Goal: Transaction & Acquisition: Purchase product/service

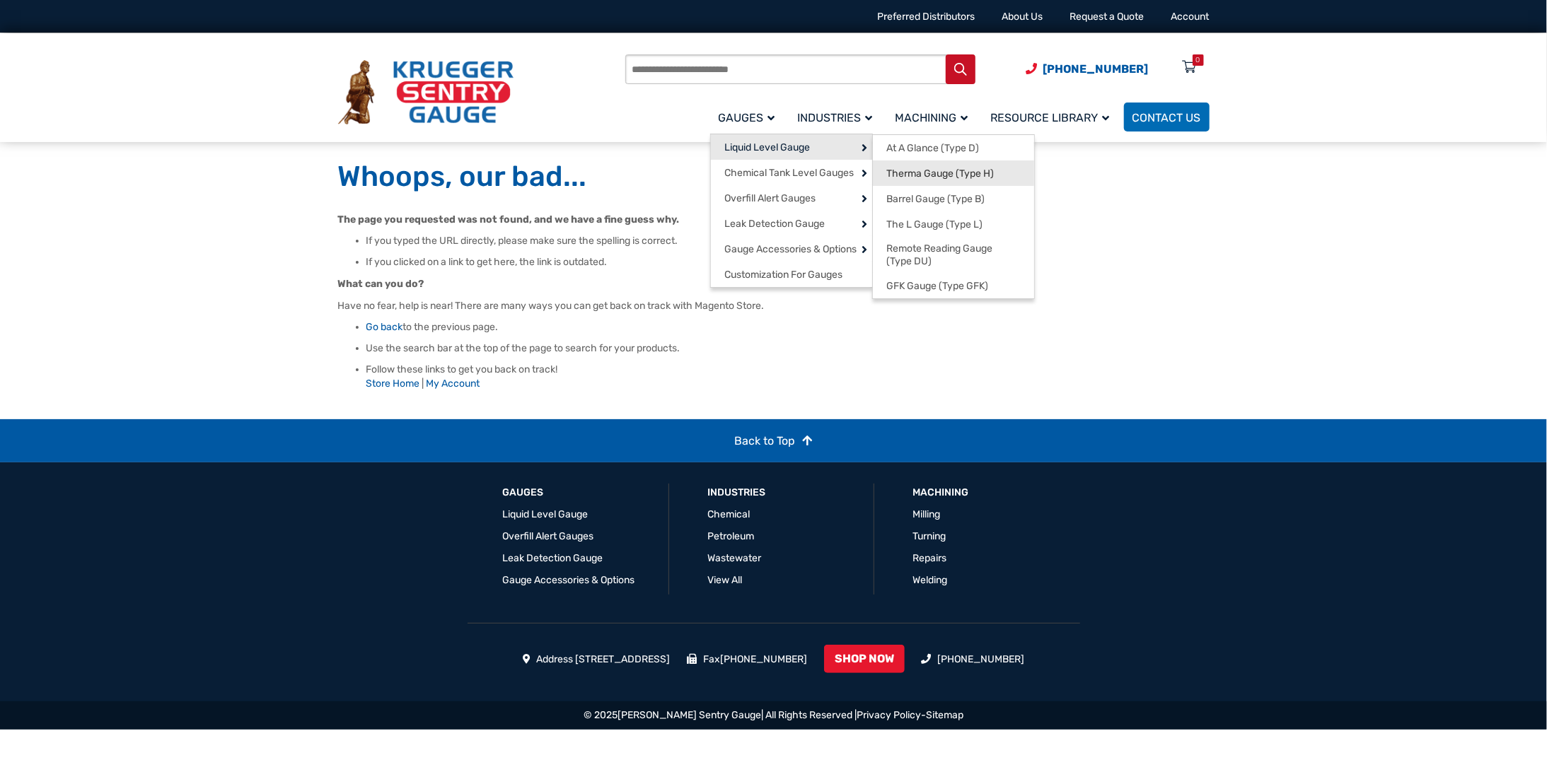
click at [914, 172] on span "Therma Gauge (Type H)" at bounding box center [941, 173] width 108 height 12
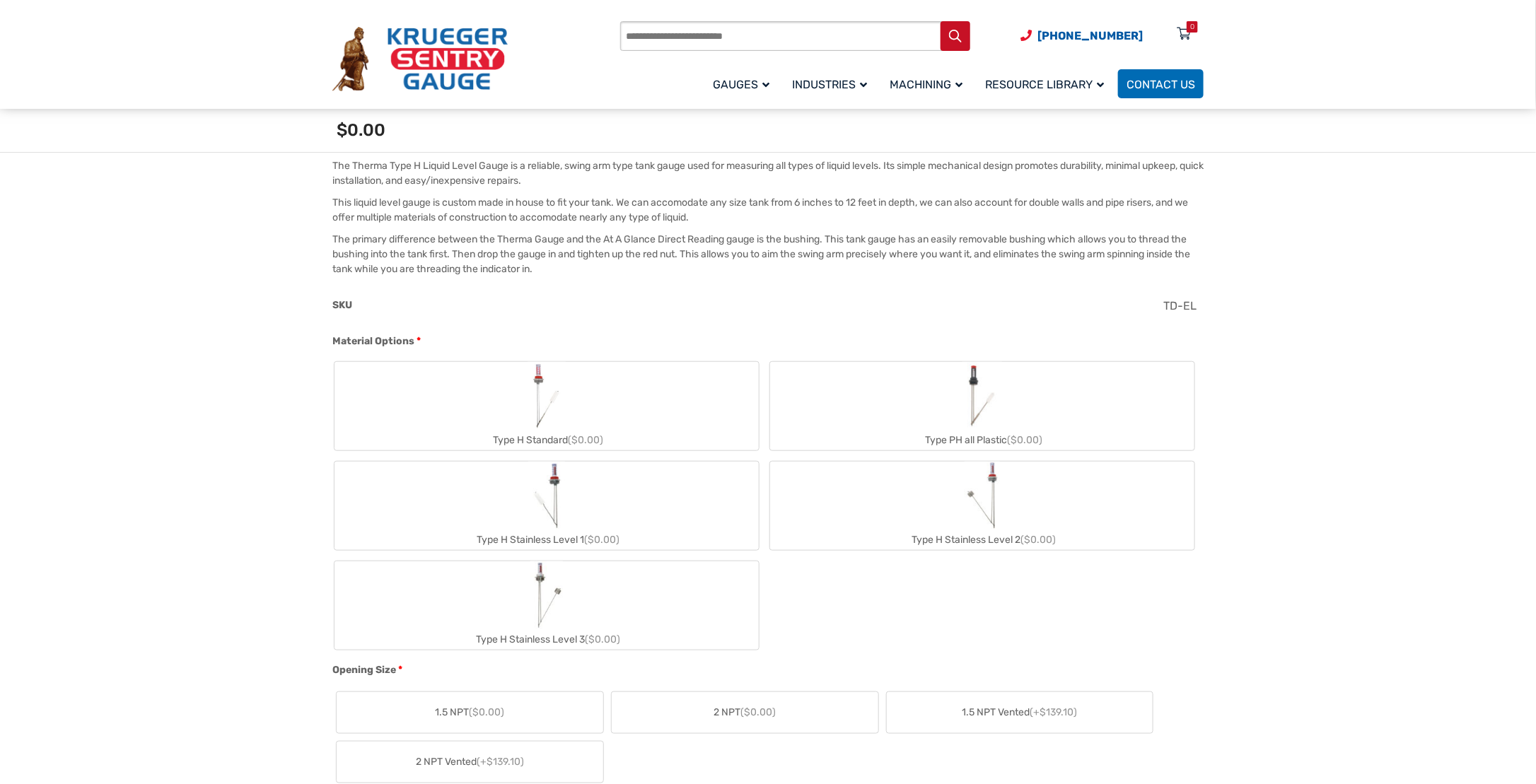
scroll to position [495, 0]
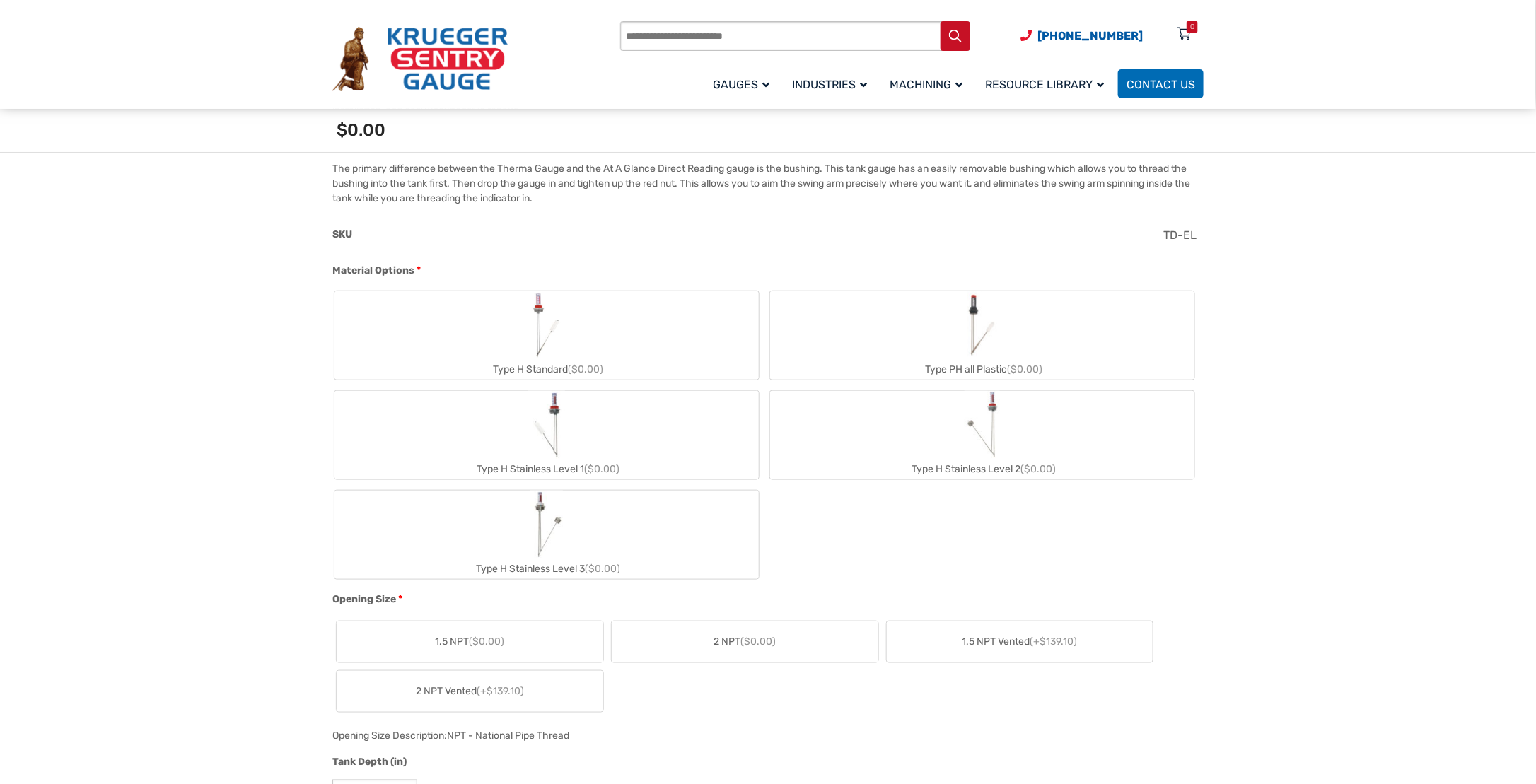
click at [724, 639] on span "2 NPT ($0.00)" at bounding box center [744, 641] width 62 height 15
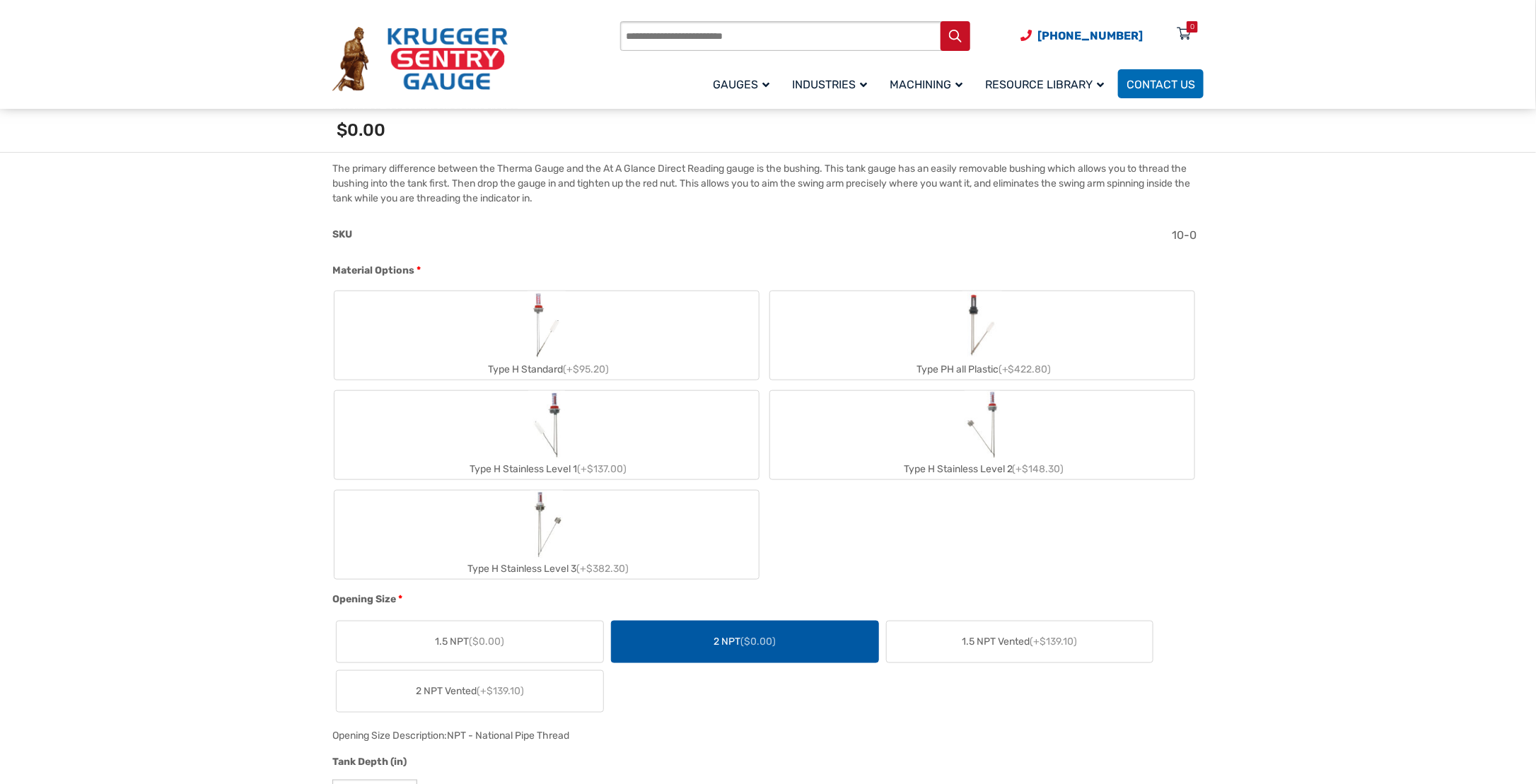
click at [533, 543] on img "Type H Stainless Level 3" at bounding box center [547, 524] width 33 height 68
type input "**"
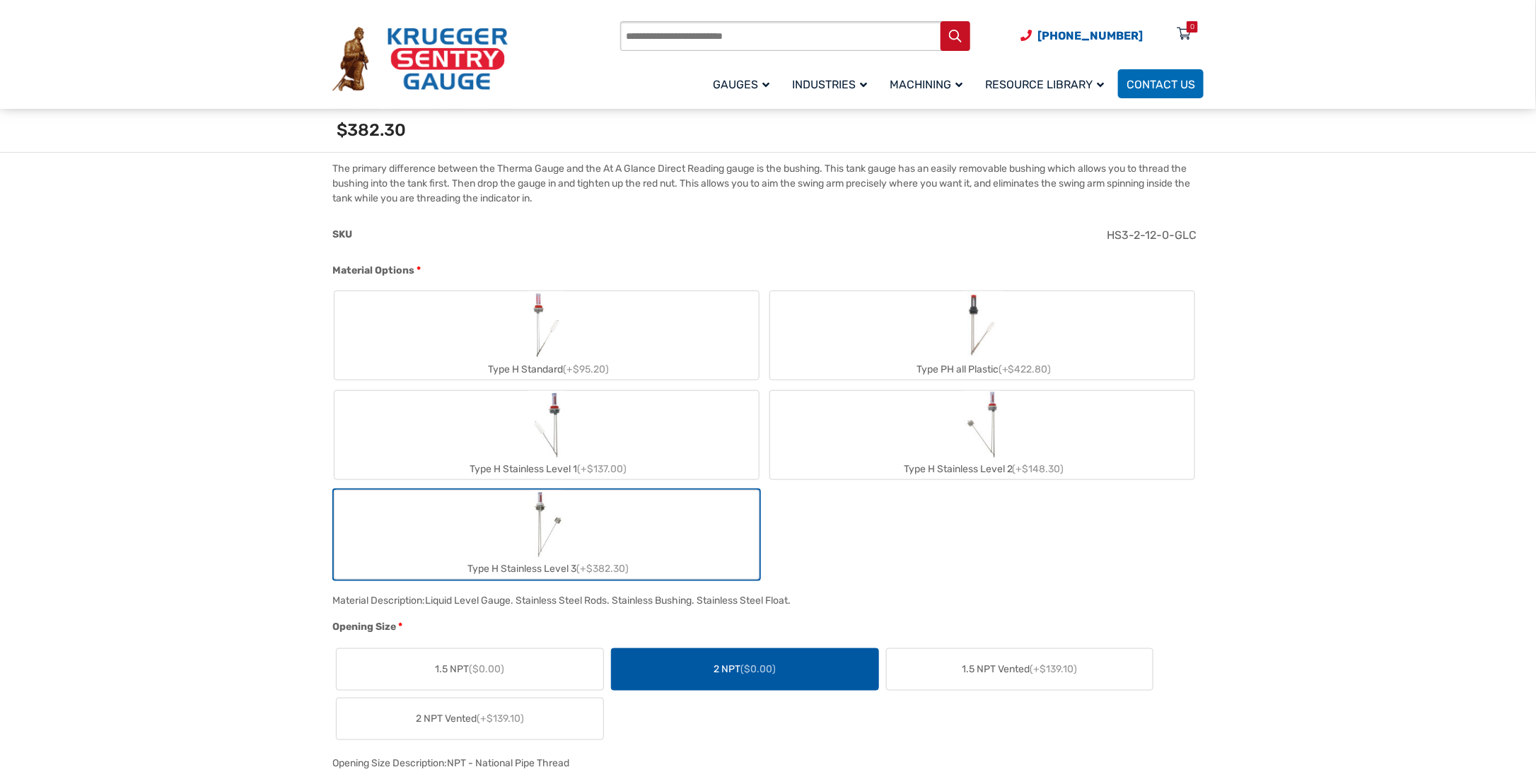
click at [533, 543] on img "Type H Stainless Level 3" at bounding box center [547, 524] width 33 height 68
click at [968, 460] on div "Type H Stainless Level 2 (+$148.30)" at bounding box center [982, 469] width 424 height 20
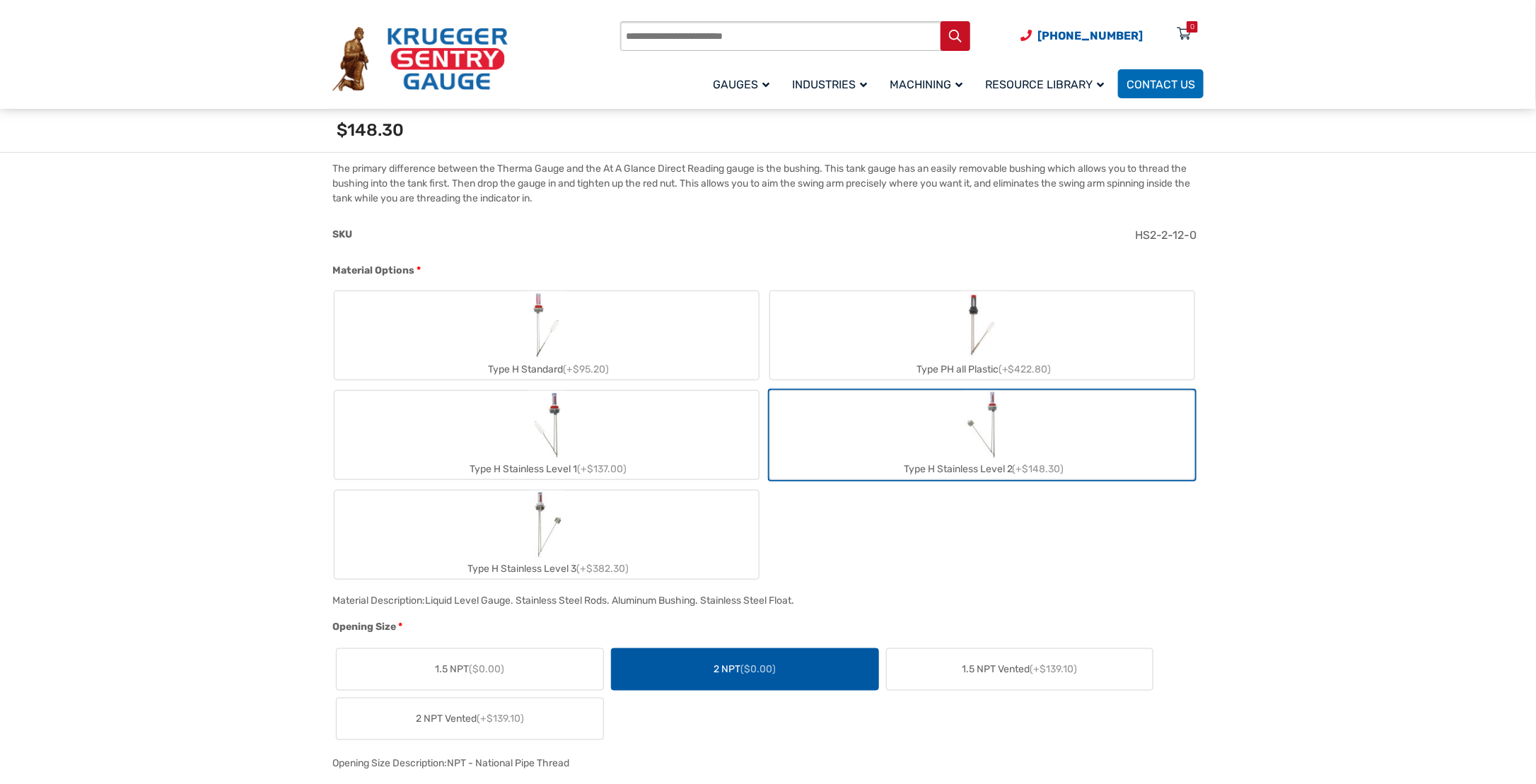
click at [532, 549] on img "Type H Stainless Level 3" at bounding box center [547, 524] width 33 height 68
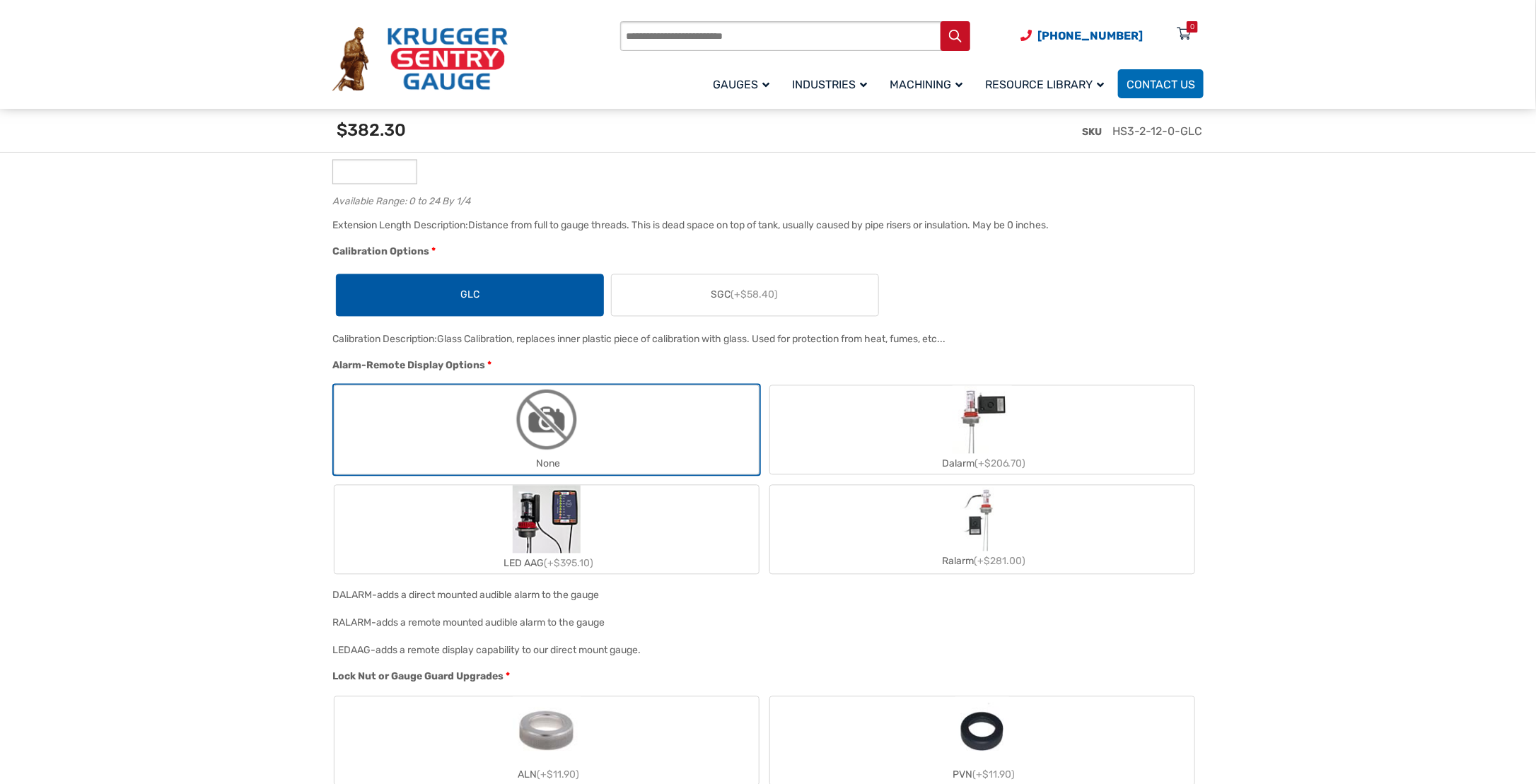
scroll to position [1202, 0]
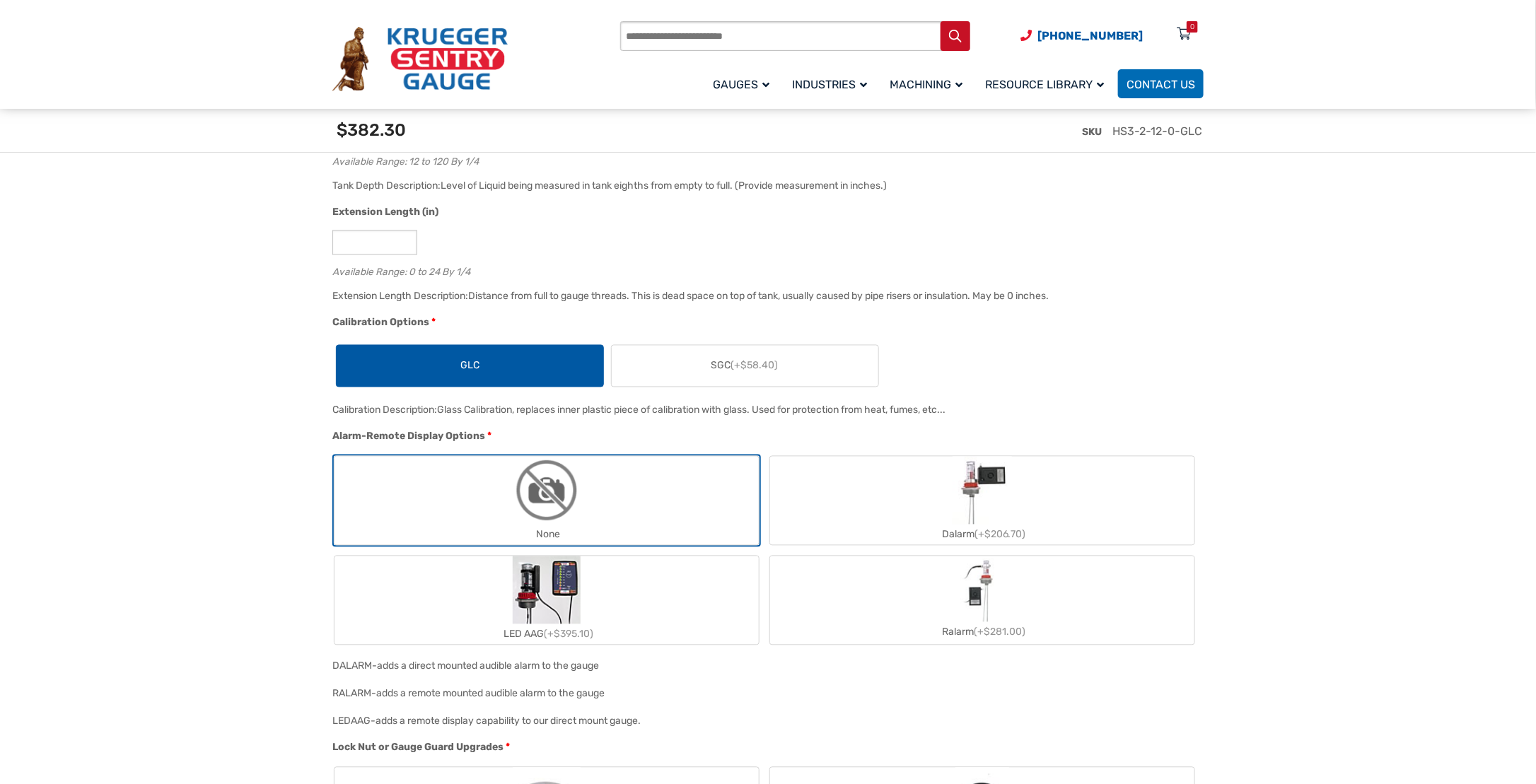
click at [692, 368] on label "SGC (+$58.40)" at bounding box center [745, 366] width 266 height 41
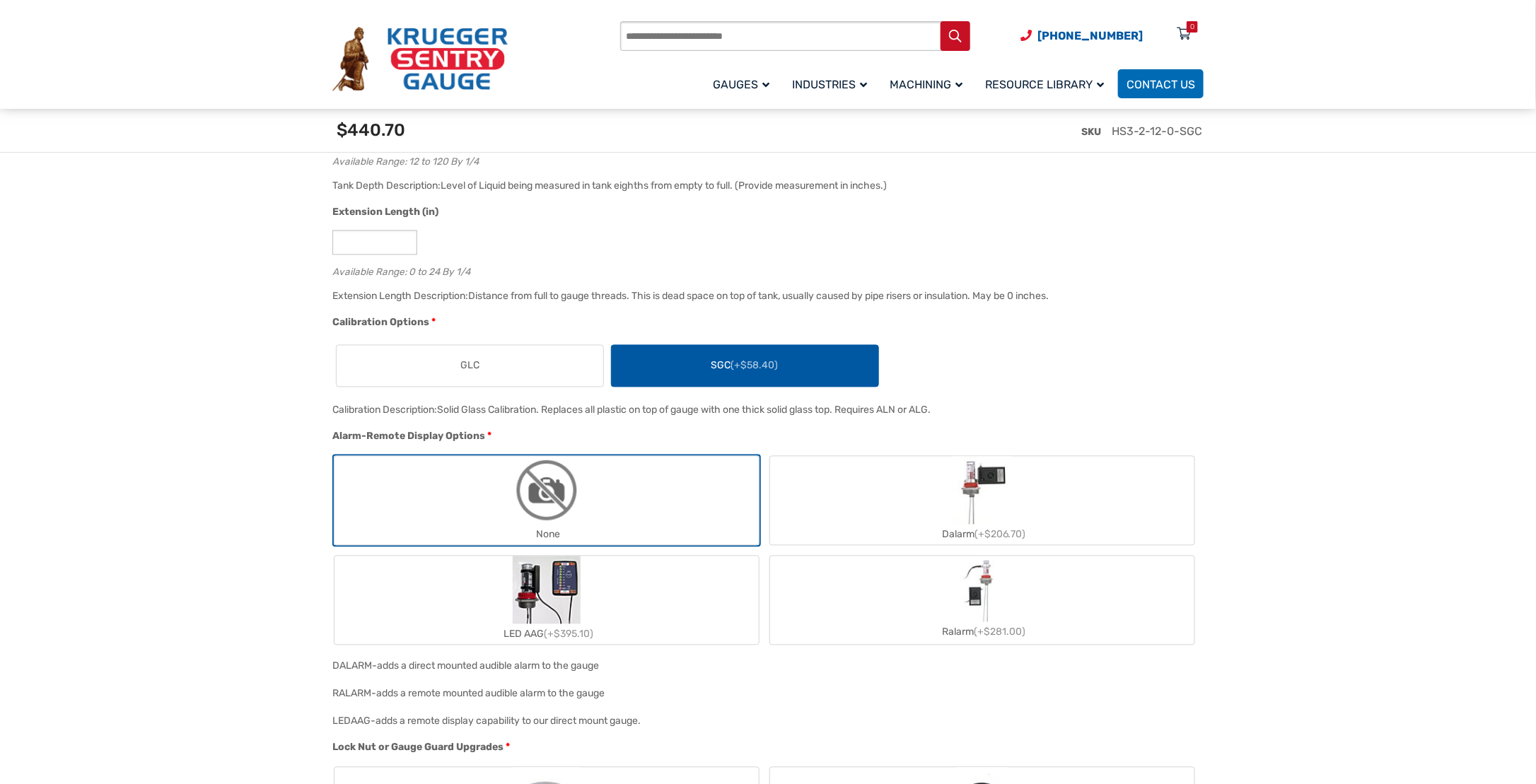
click at [469, 374] on label "GLC" at bounding box center [470, 366] width 266 height 41
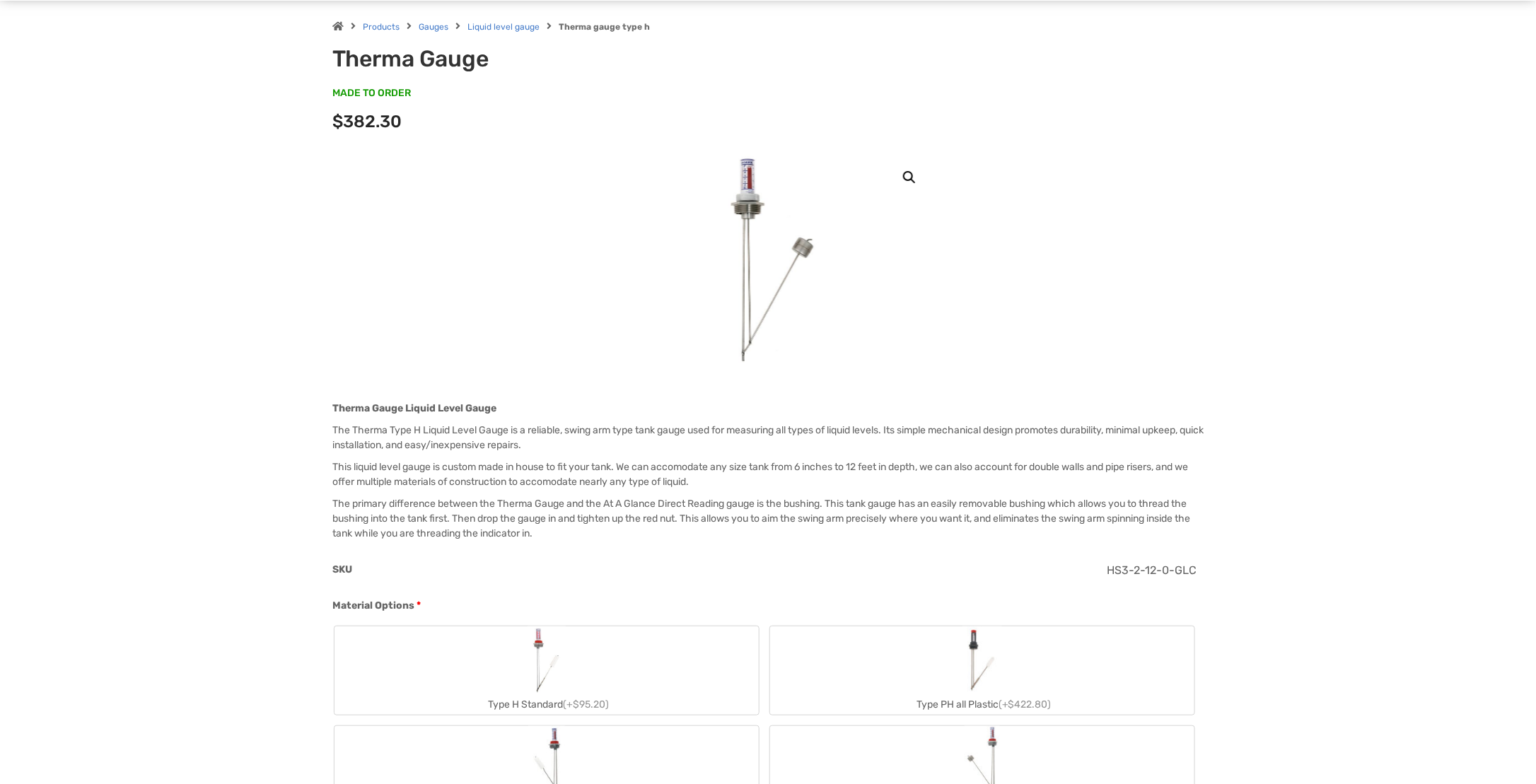
scroll to position [0, 0]
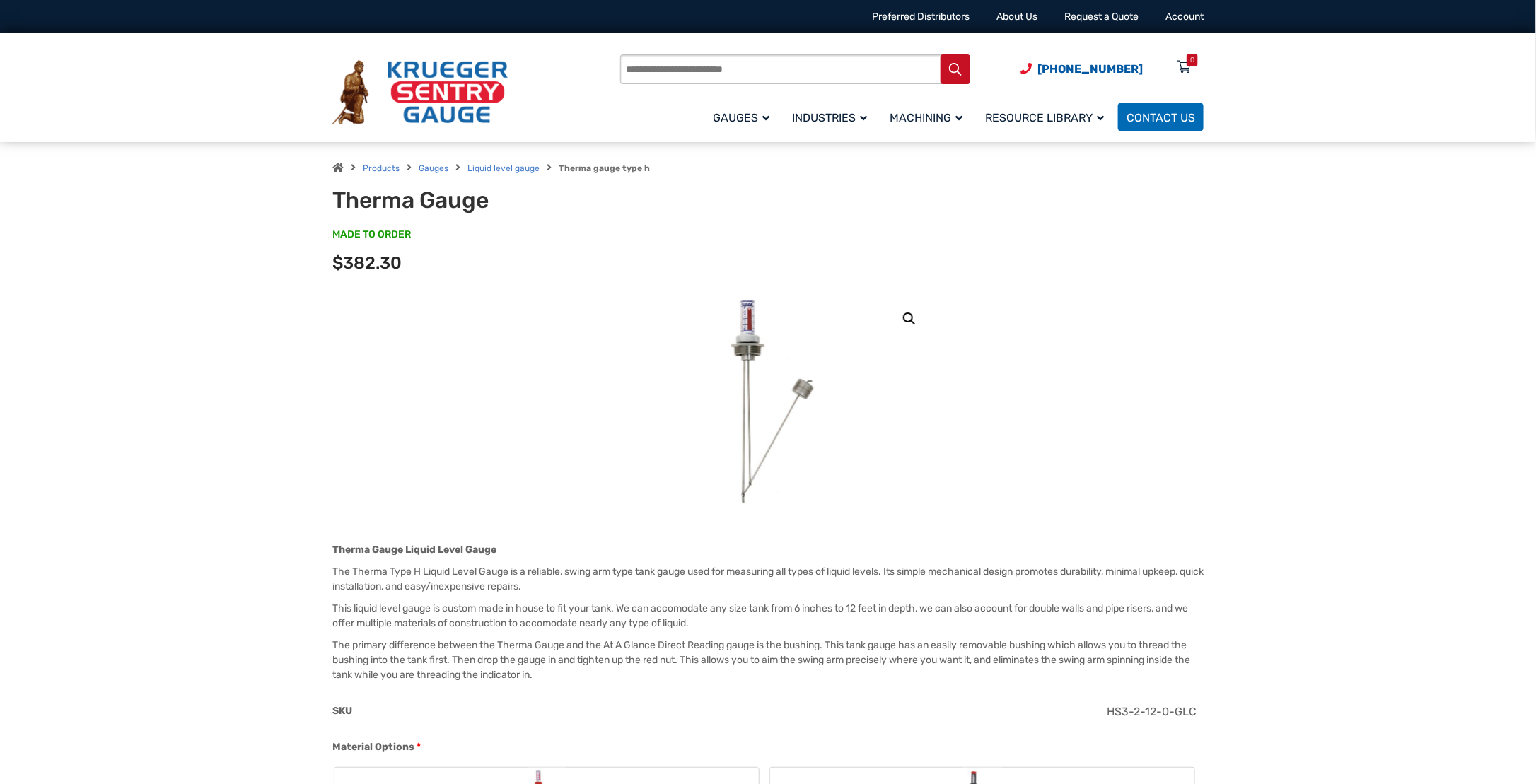
click at [654, 74] on input "Products search" at bounding box center [795, 69] width 350 height 30
type input "*"
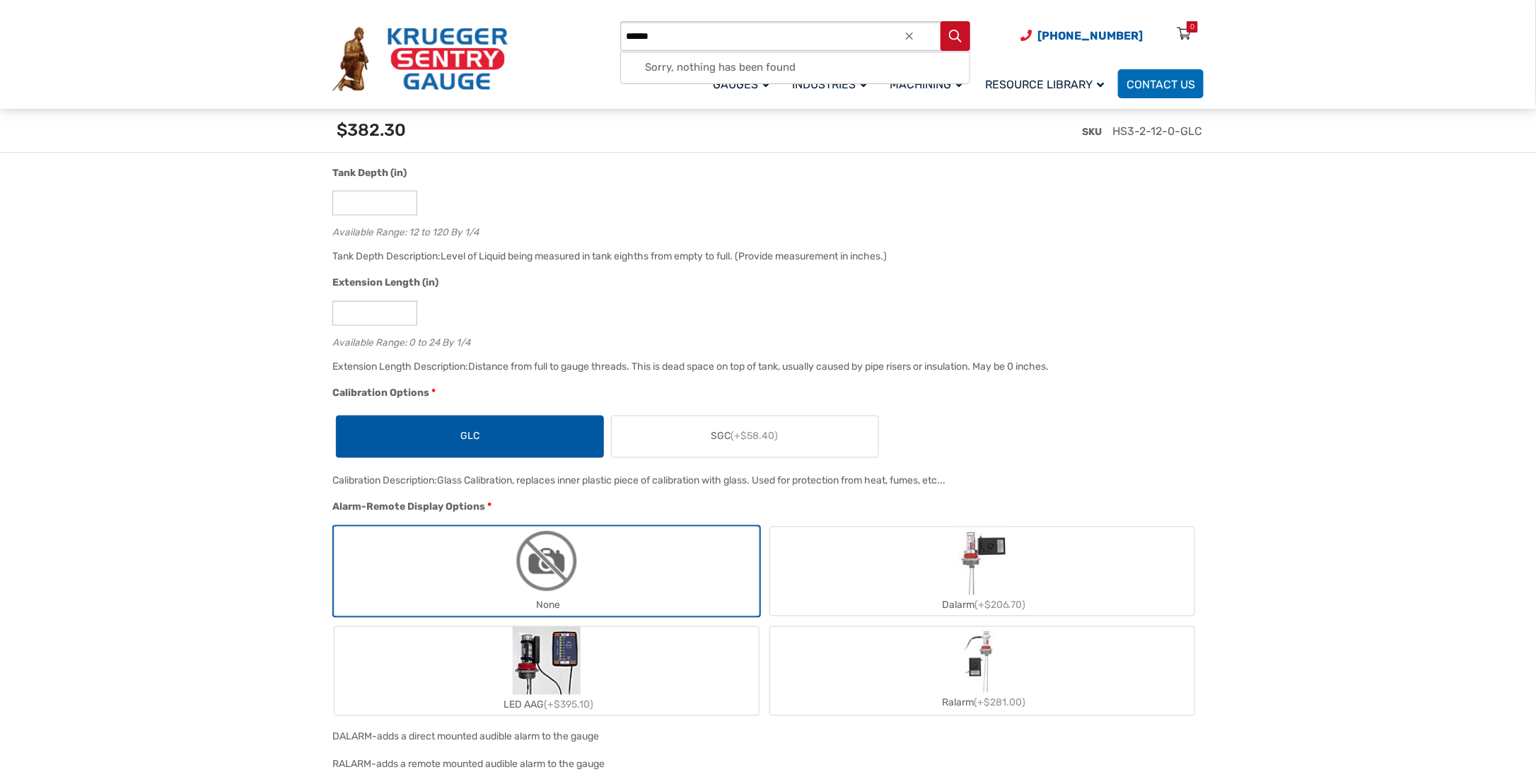
scroll to position [1202, 0]
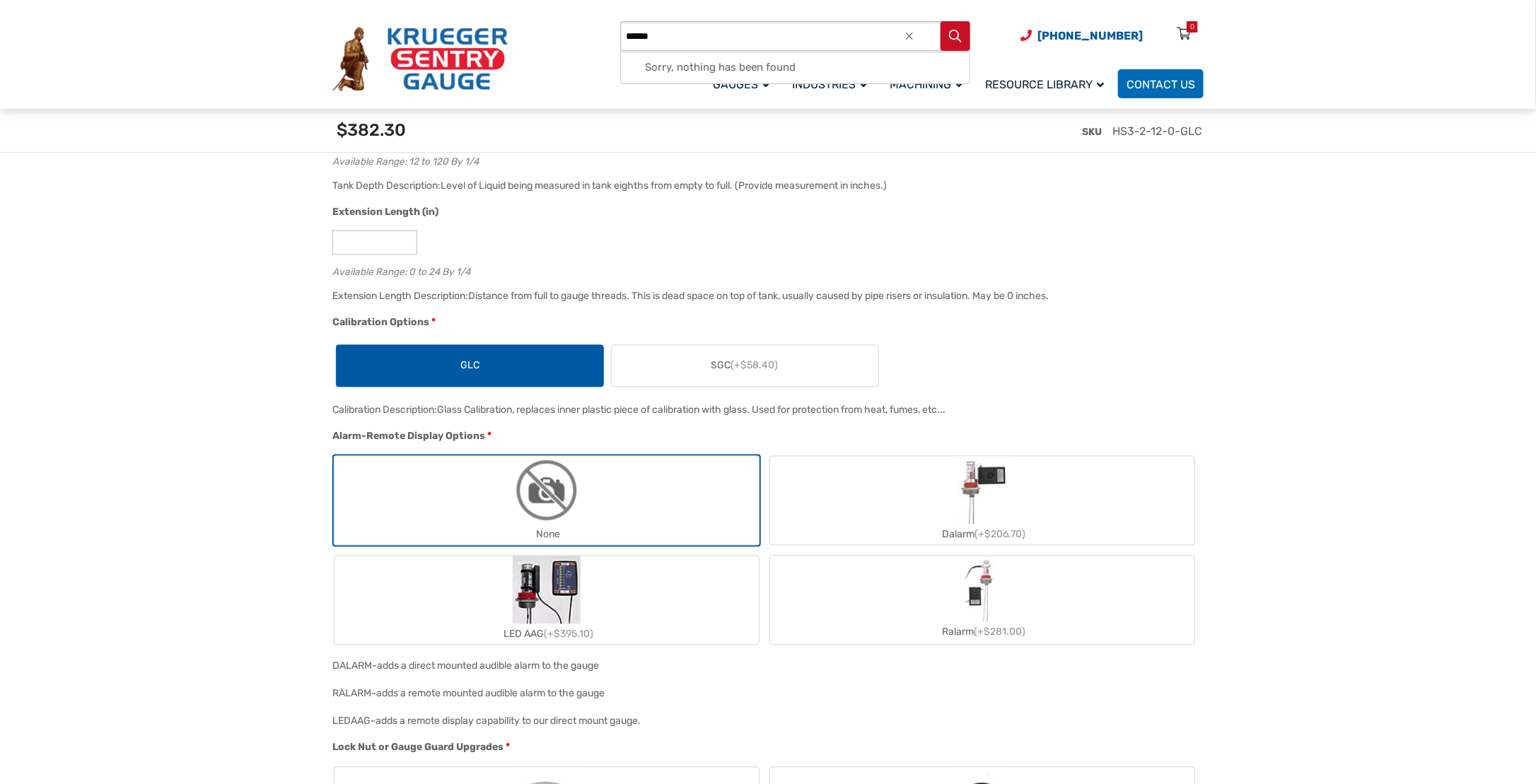
type input "******"
click at [730, 366] on span "SGC (+$58.40)" at bounding box center [745, 366] width 67 height 15
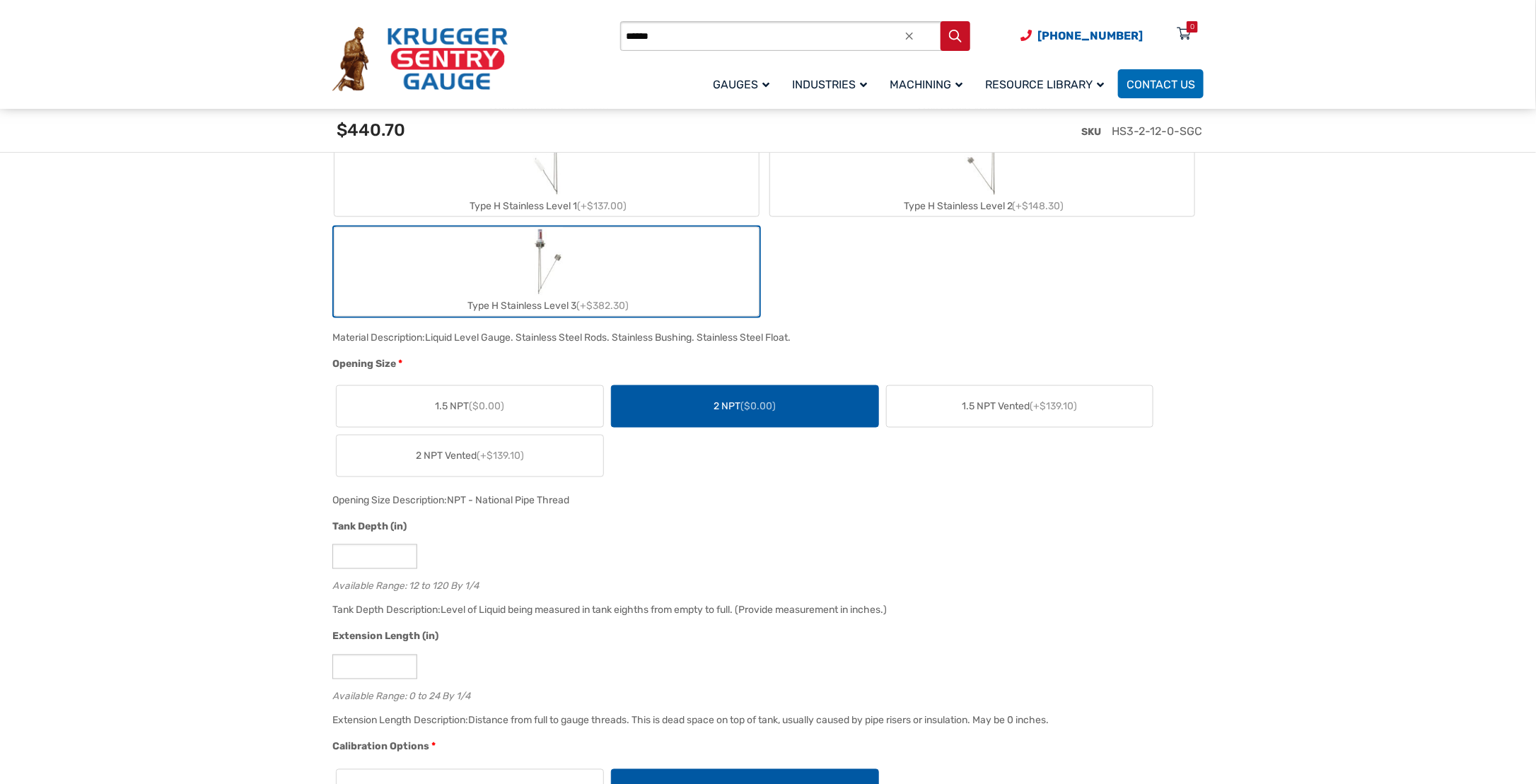
scroll to position [849, 0]
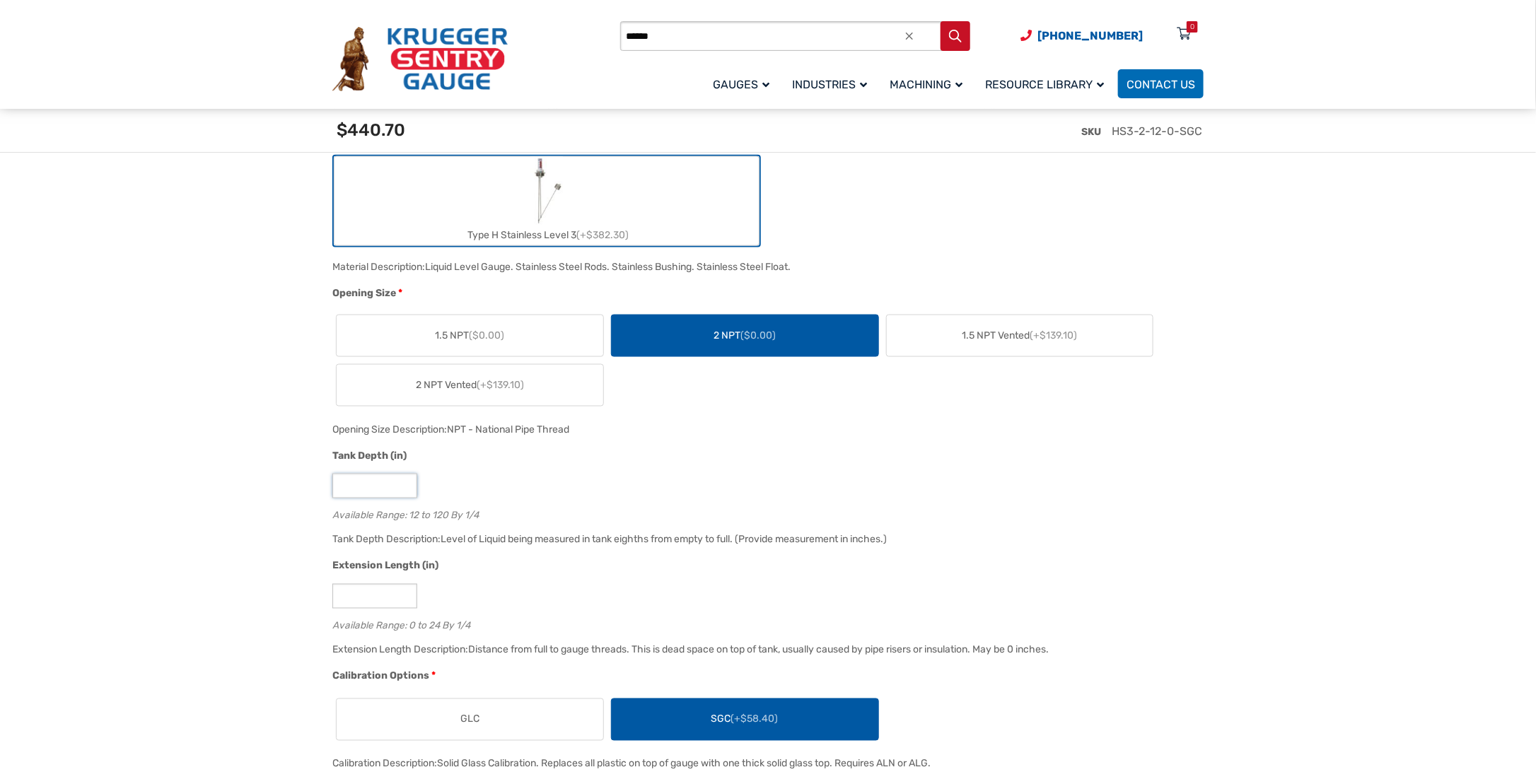
drag, startPoint x: 355, startPoint y: 489, endPoint x: 337, endPoint y: 486, distance: 18.2
click at [337, 486] on input "**" at bounding box center [375, 486] width 85 height 25
type input "**"
drag, startPoint x: 345, startPoint y: 596, endPoint x: 334, endPoint y: 593, distance: 11.4
click at [334, 597] on input "*" at bounding box center [375, 596] width 85 height 25
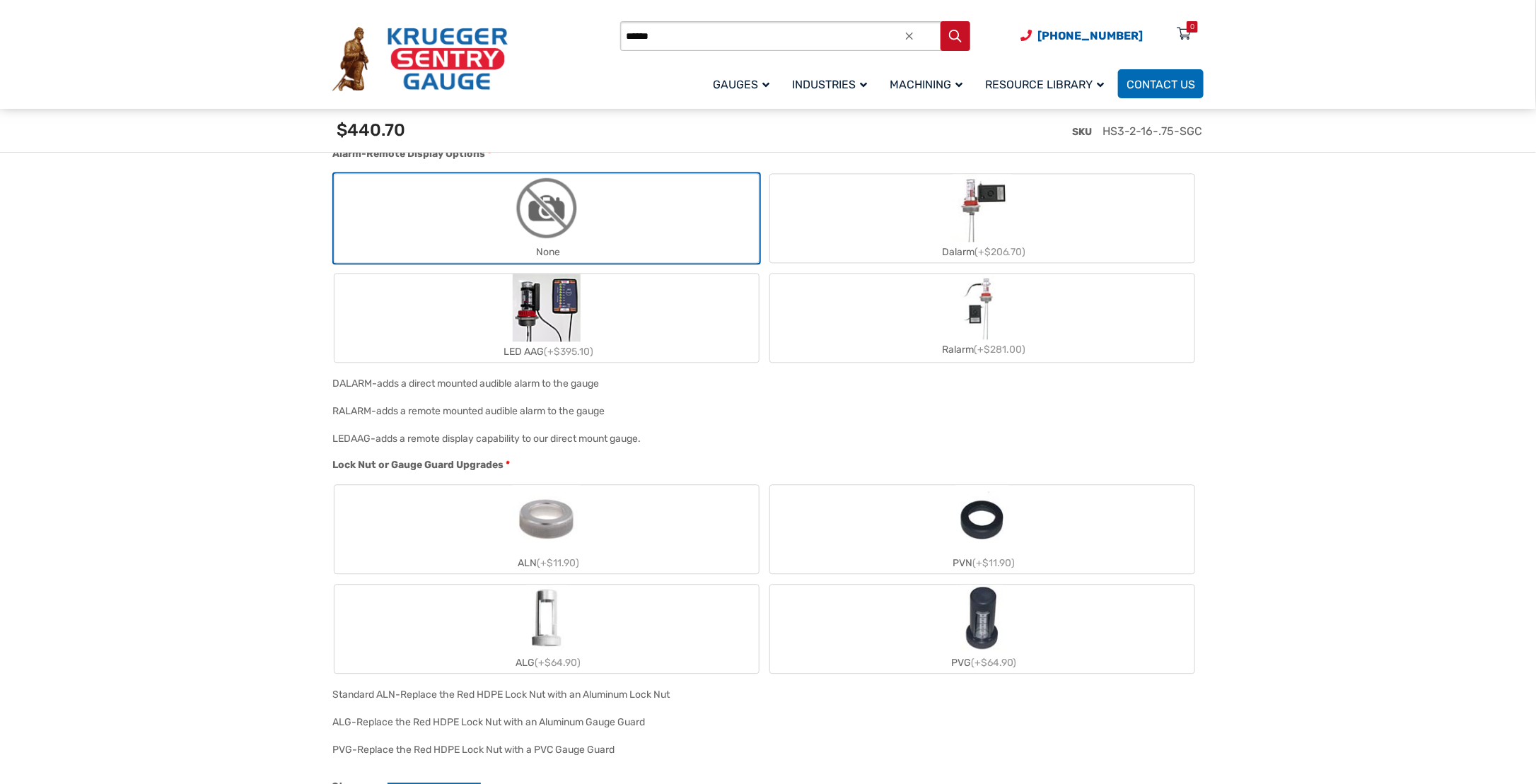
scroll to position [1626, 0]
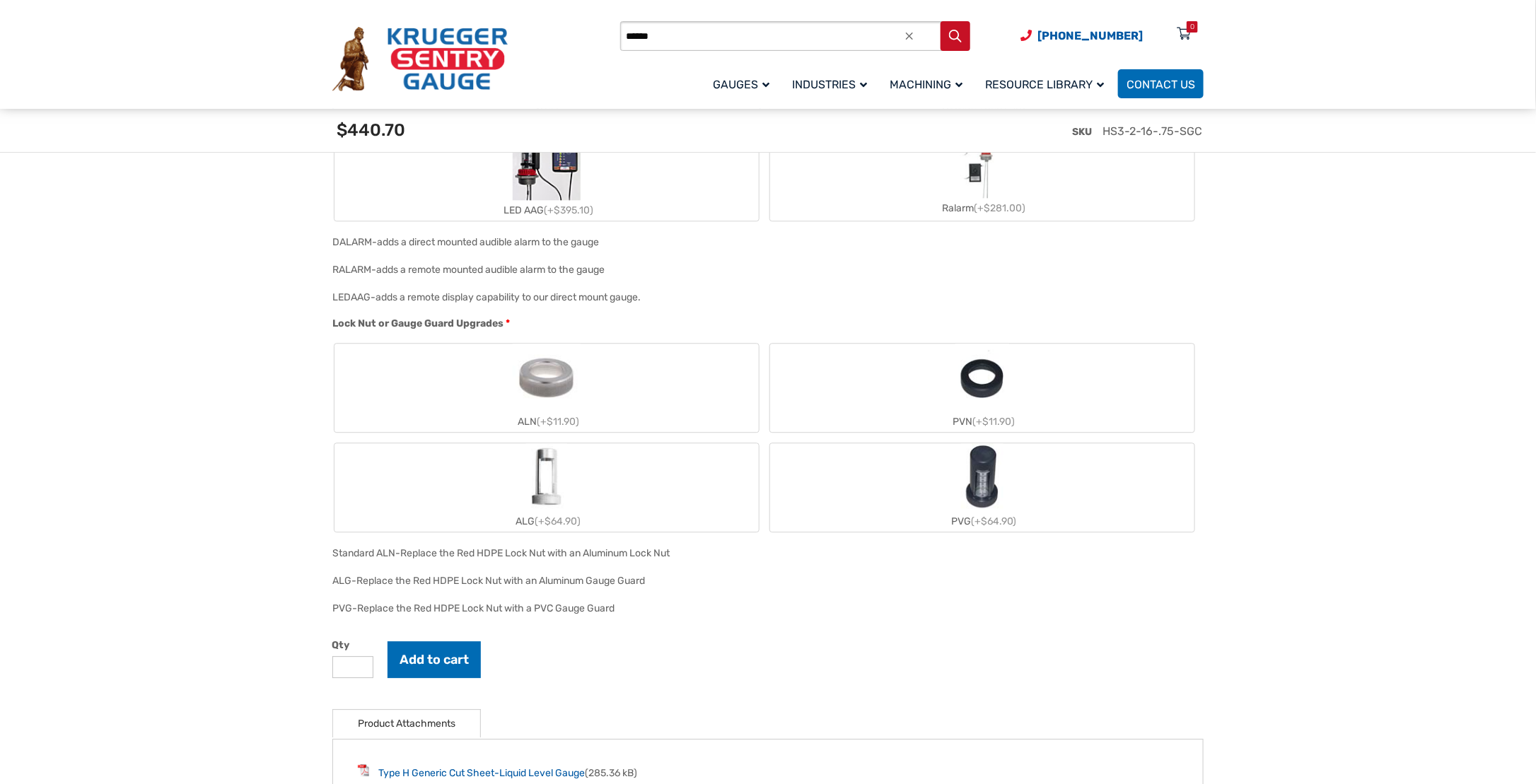
type input "***"
click at [550, 389] on img "ALN" at bounding box center [547, 377] width 68 height 68
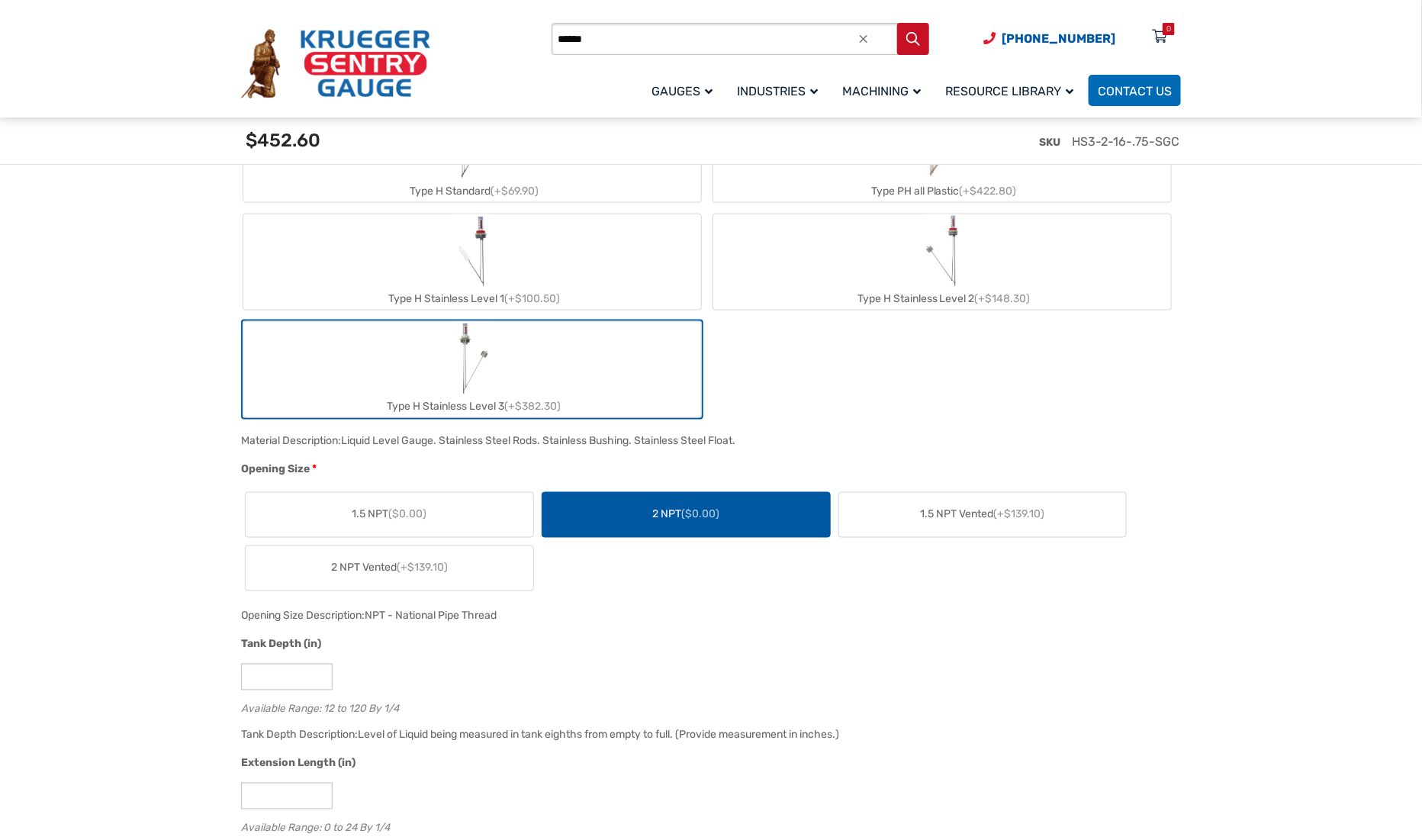
scroll to position [839, 0]
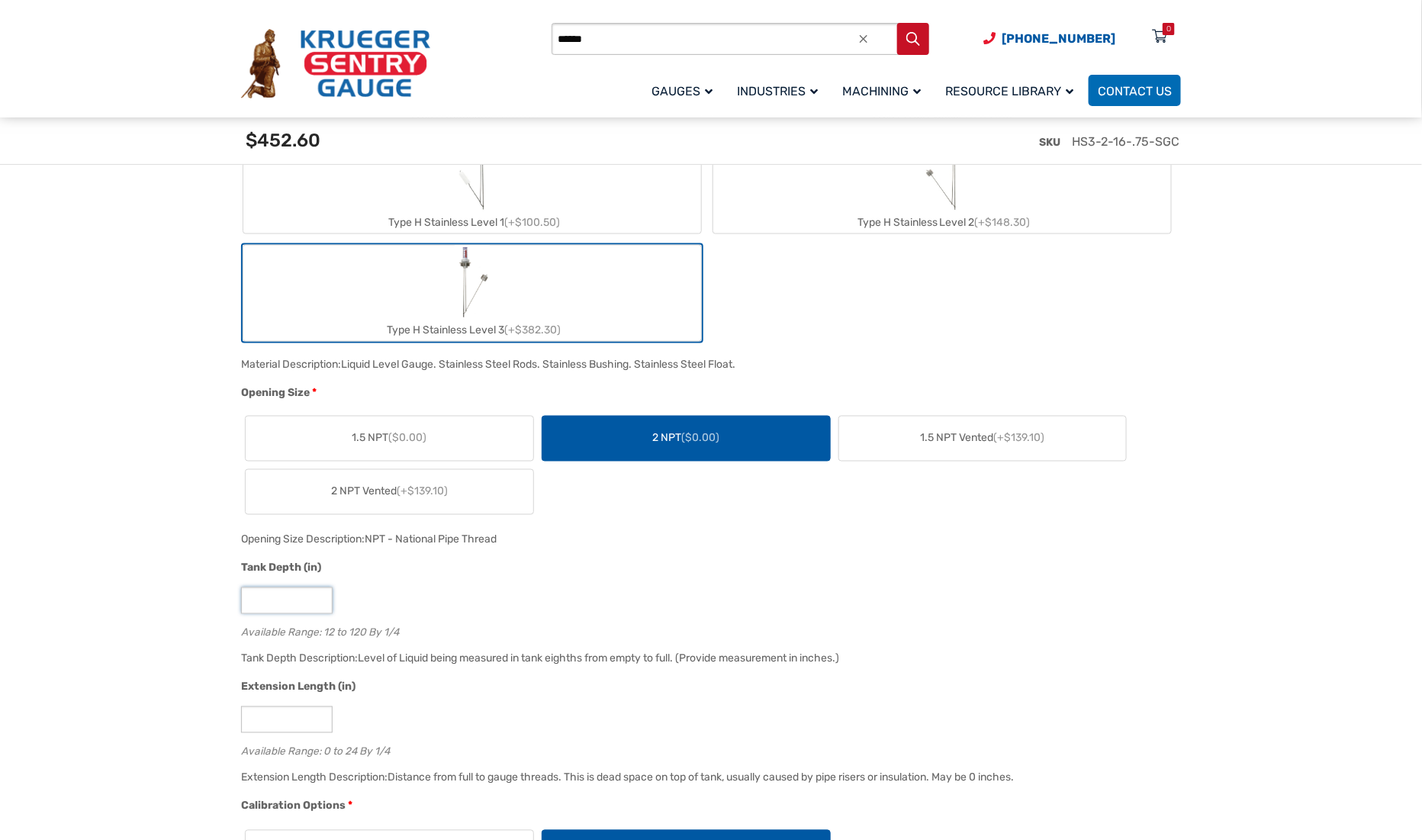
drag, startPoint x: 264, startPoint y: 601, endPoint x: 244, endPoint y: 601, distance: 20.0
click at [244, 601] on input "**" at bounding box center [287, 601] width 92 height 27
type input "****"
click at [320, 716] on input "*" at bounding box center [287, 720] width 92 height 27
type input "*"
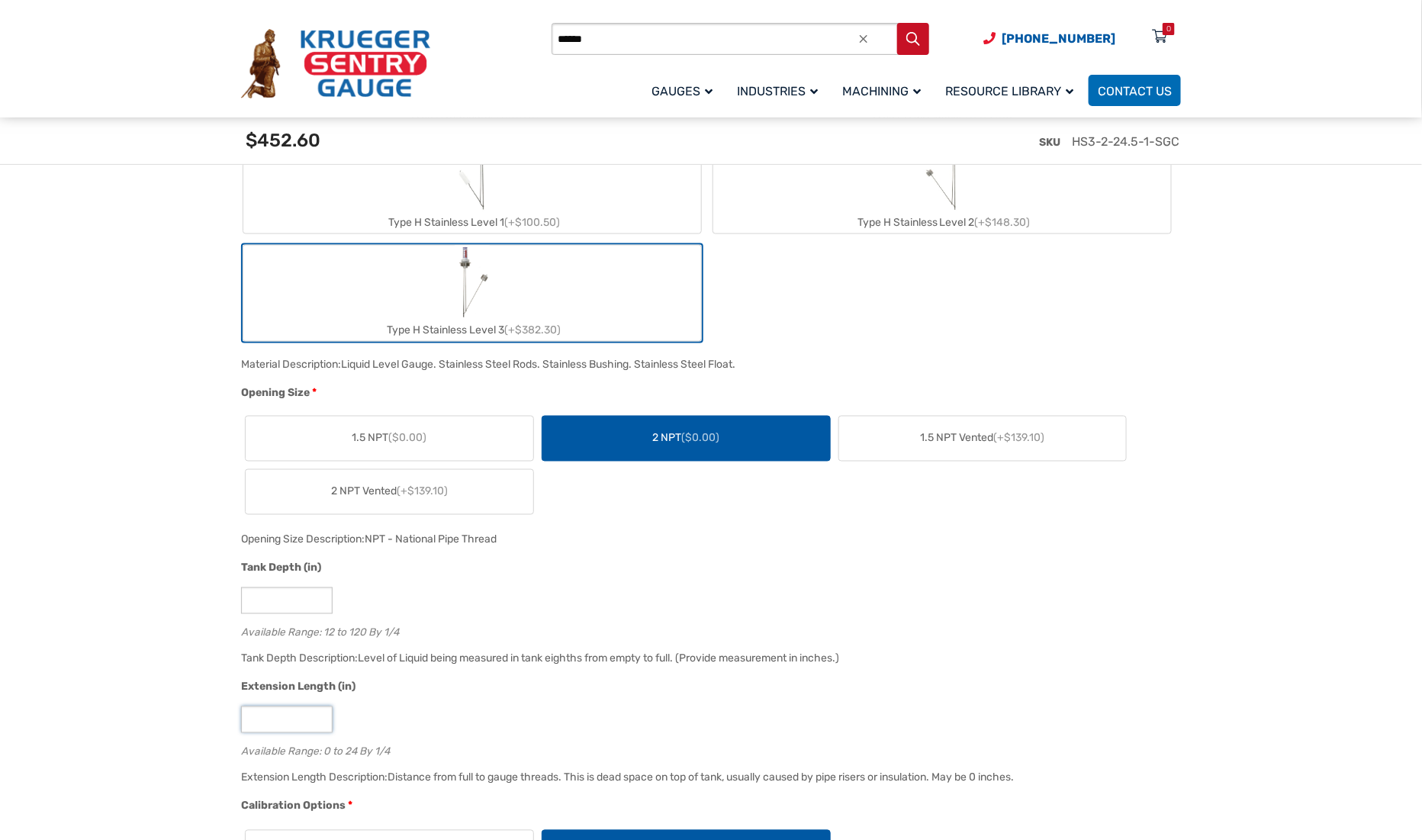
click at [320, 721] on input "*" at bounding box center [287, 720] width 92 height 27
click at [282, 722] on input "*" at bounding box center [287, 720] width 92 height 27
drag, startPoint x: 265, startPoint y: 718, endPoint x: 232, endPoint y: 716, distance: 33.1
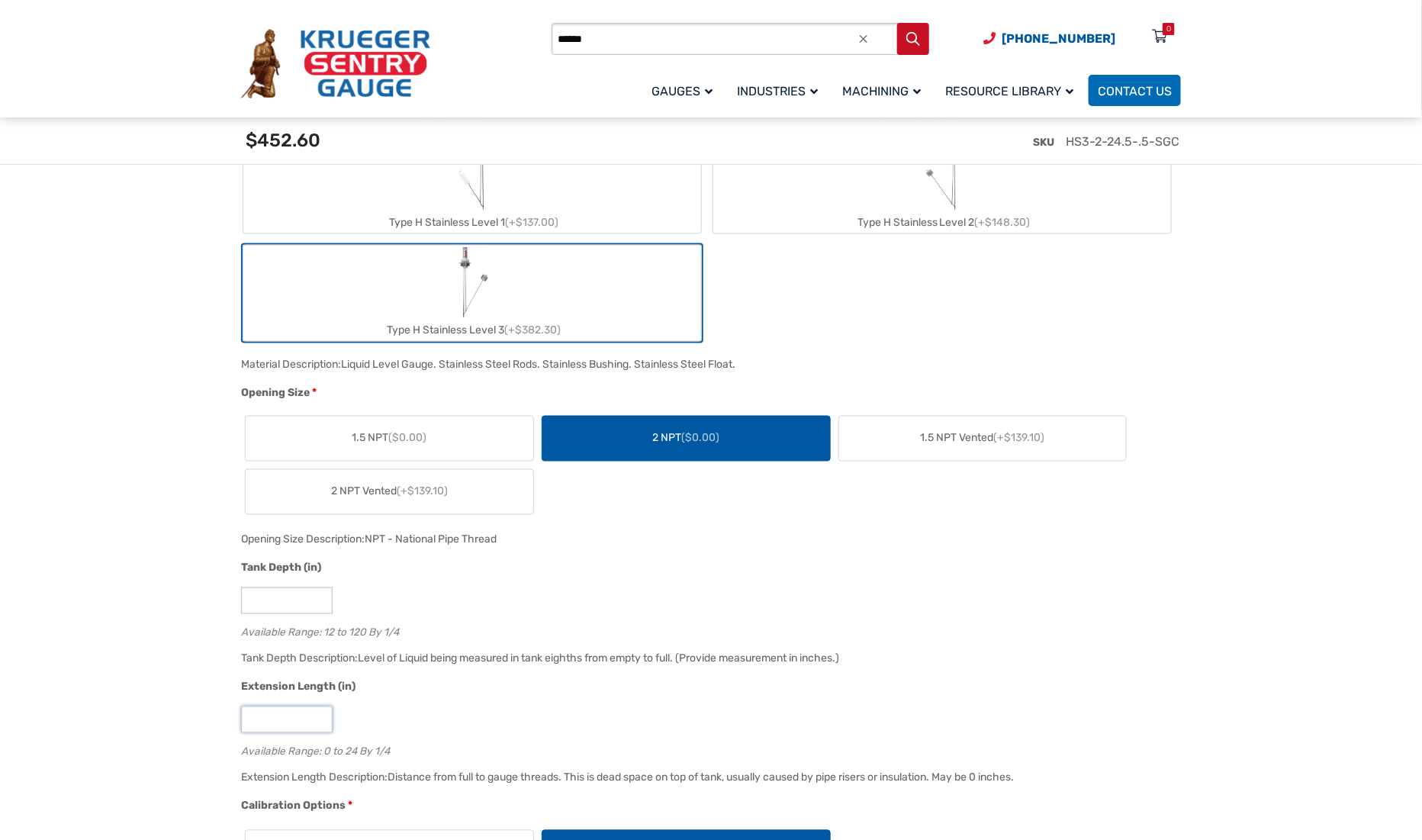
type input "**"
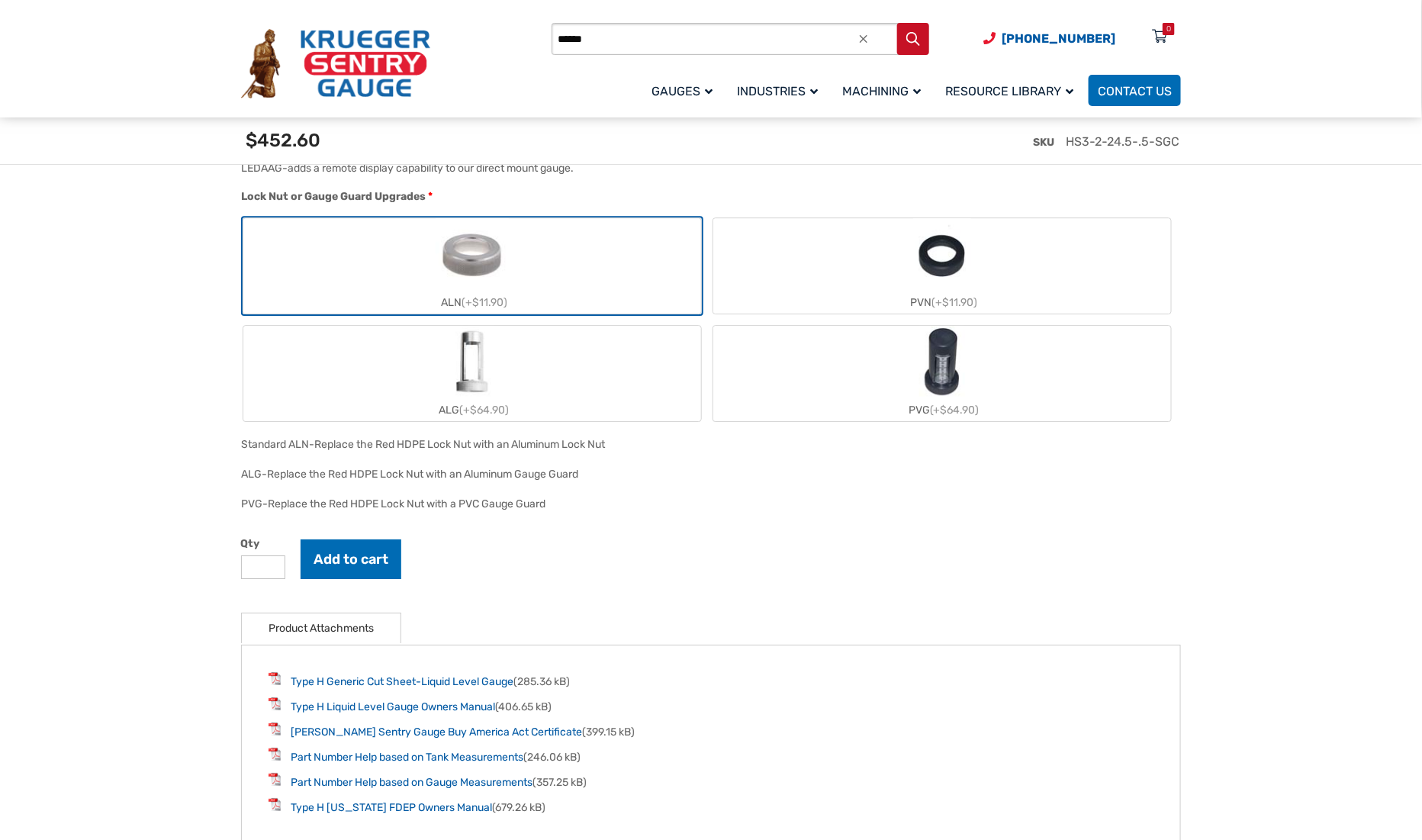
scroll to position [1830, 0]
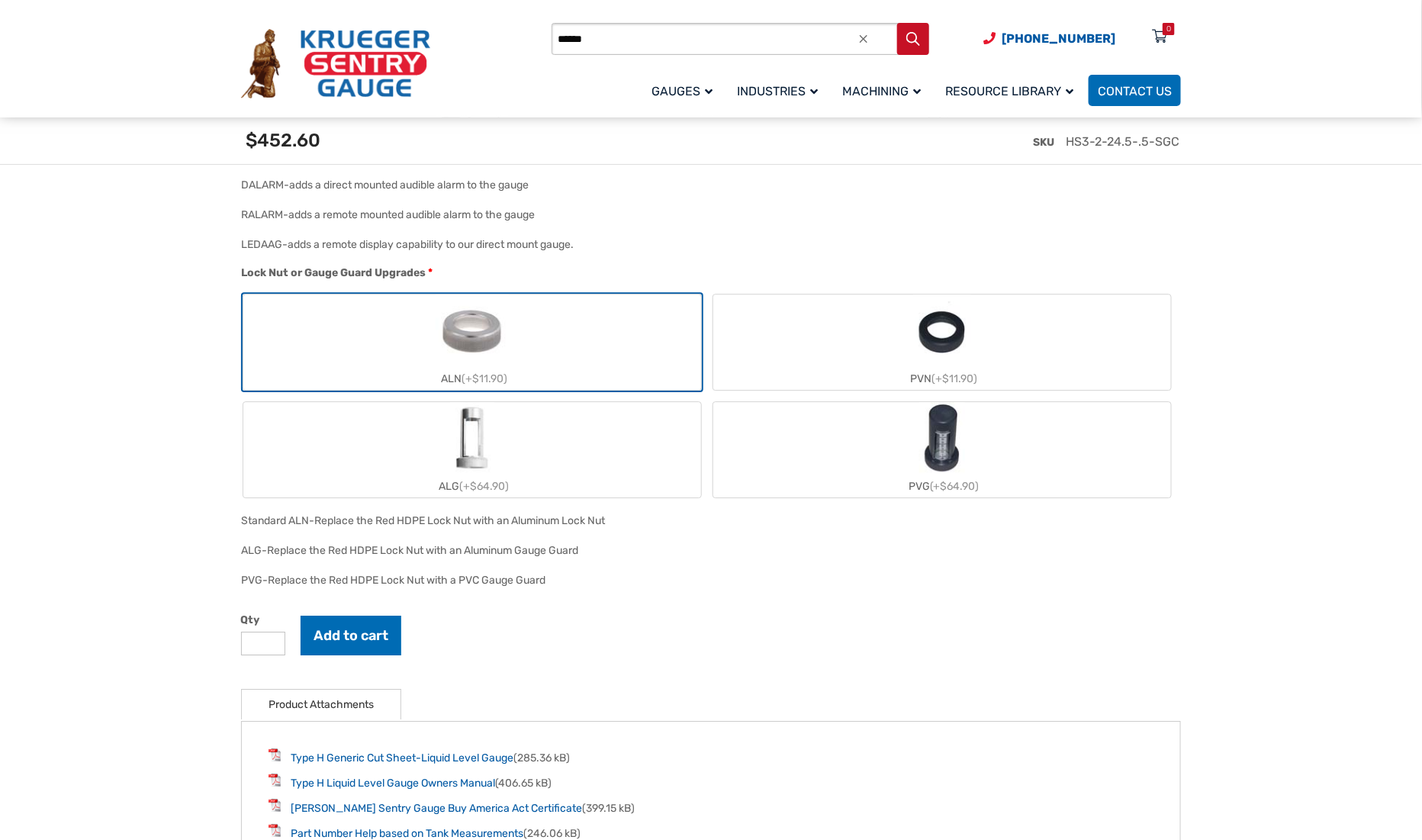
click at [479, 440] on img "ALG" at bounding box center [472, 438] width 45 height 73
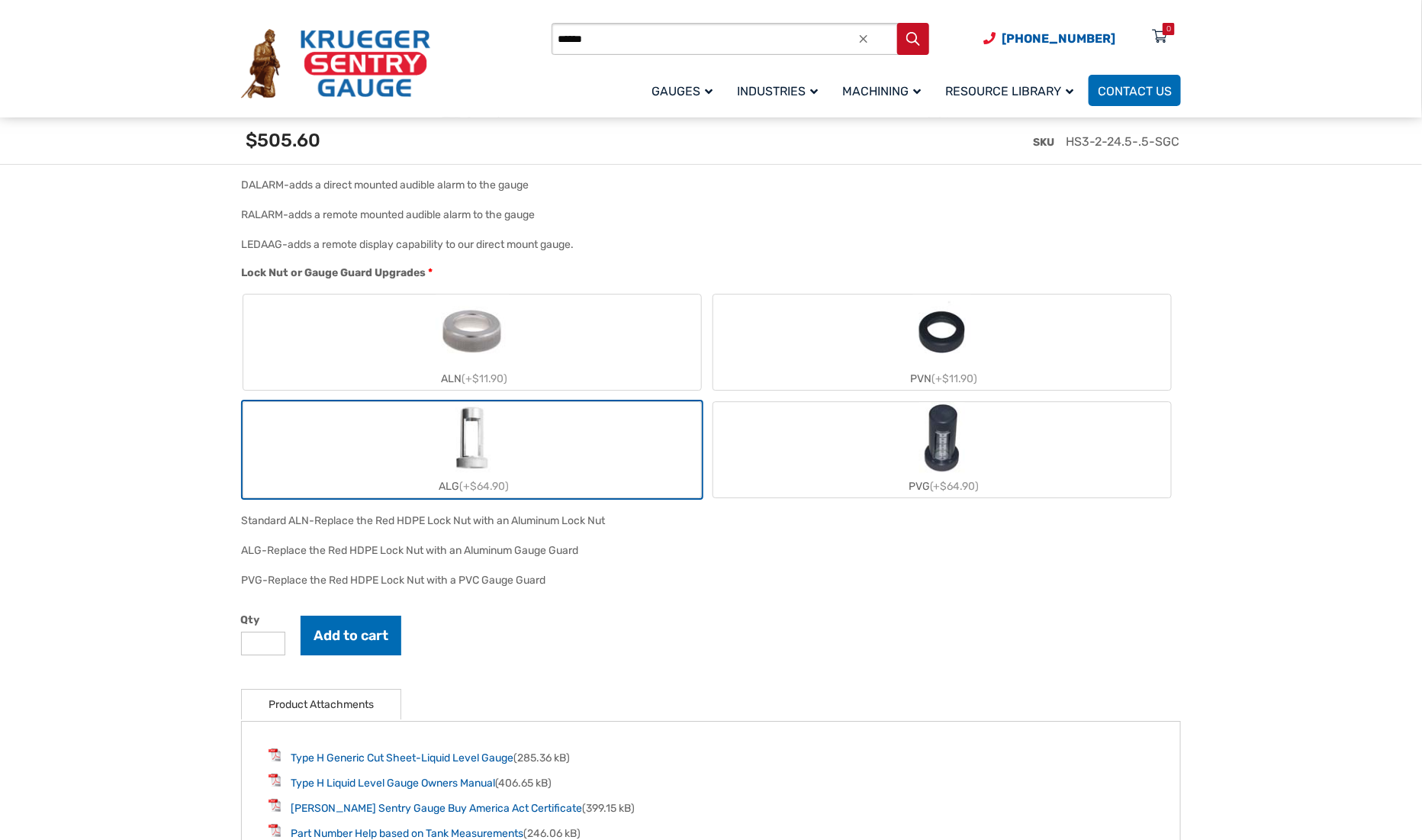
click at [401, 341] on label "ALN (+$11.90)" at bounding box center [472, 341] width 458 height 95
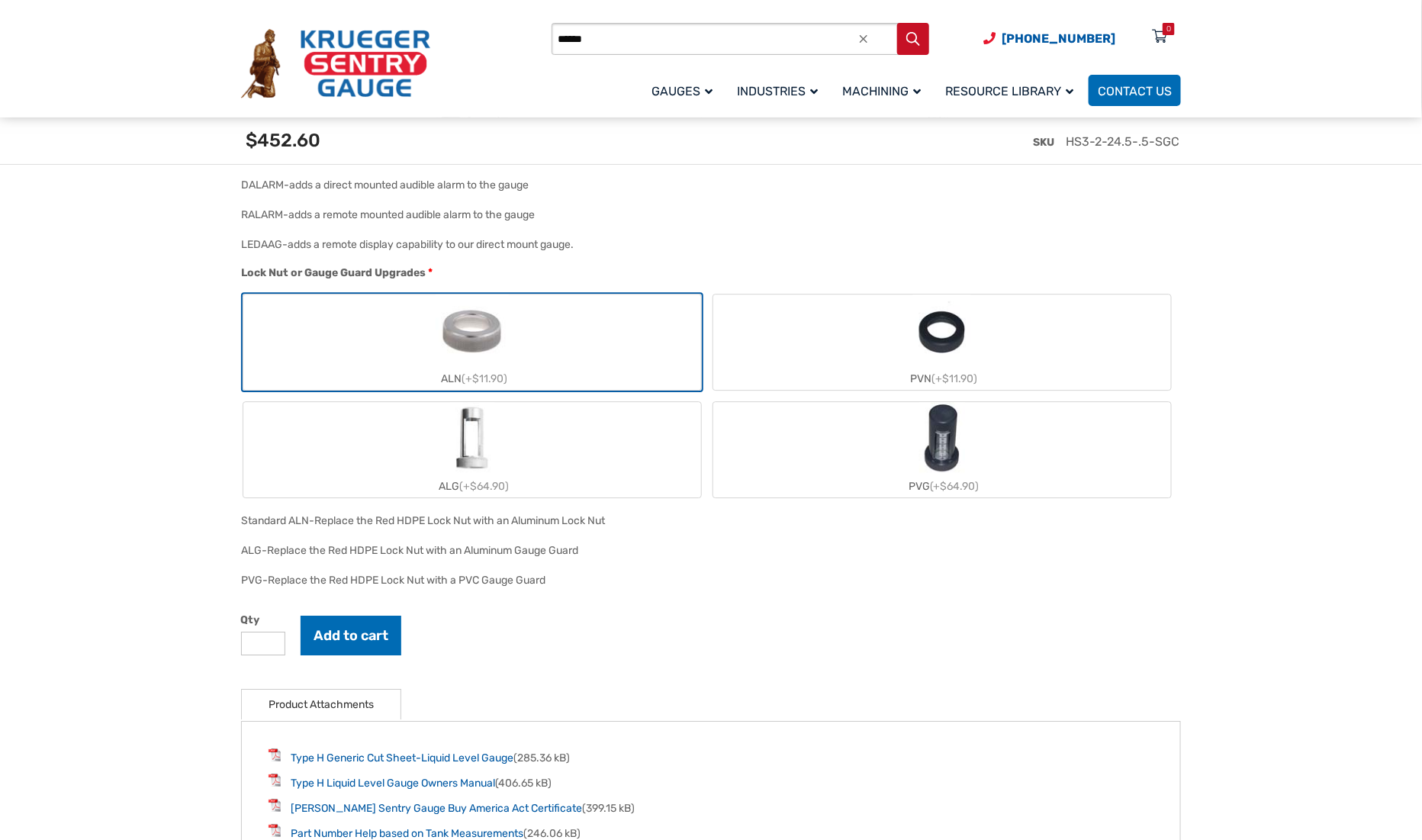
click at [389, 427] on label "ALG (+$64.90)" at bounding box center [472, 449] width 458 height 95
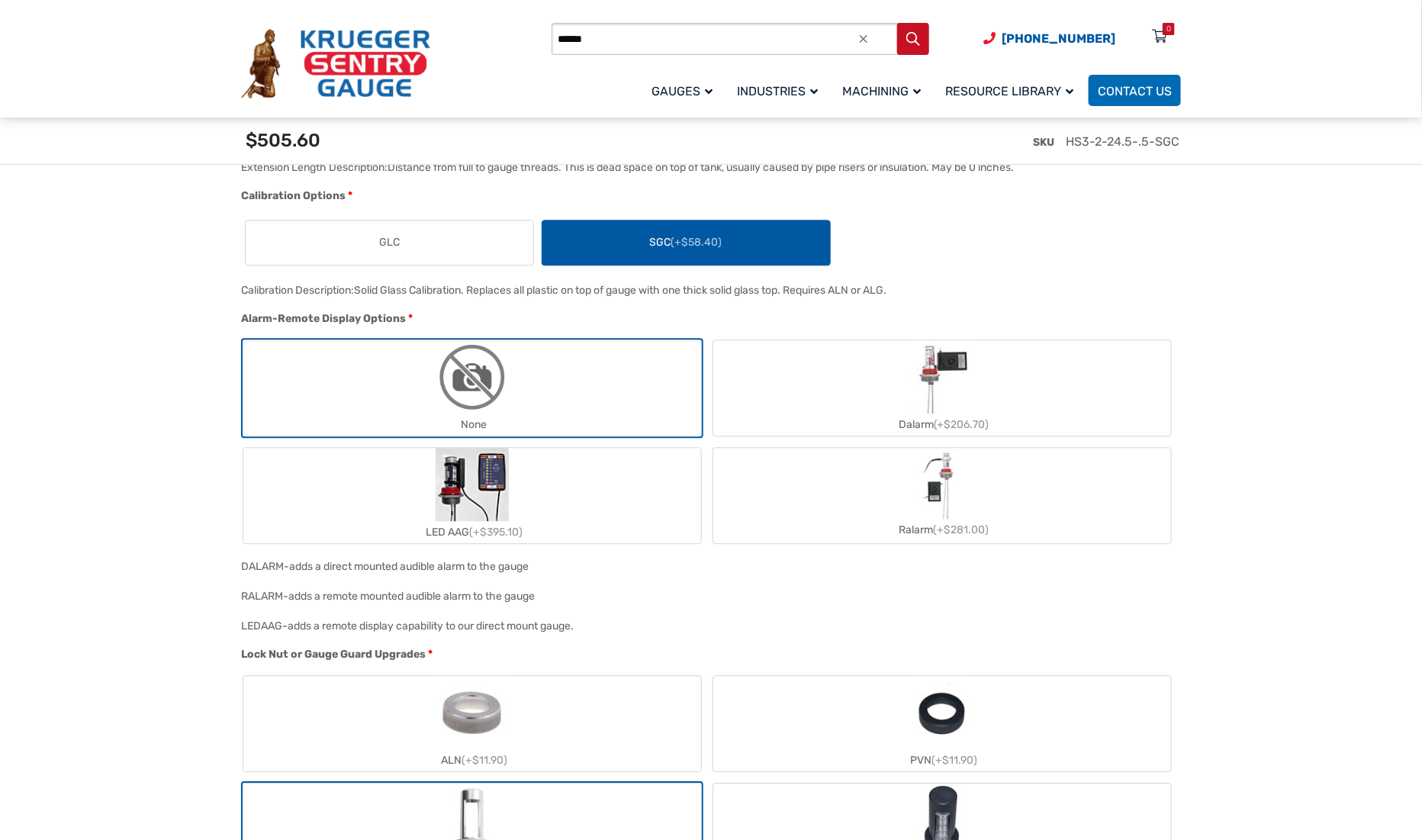
scroll to position [1678, 0]
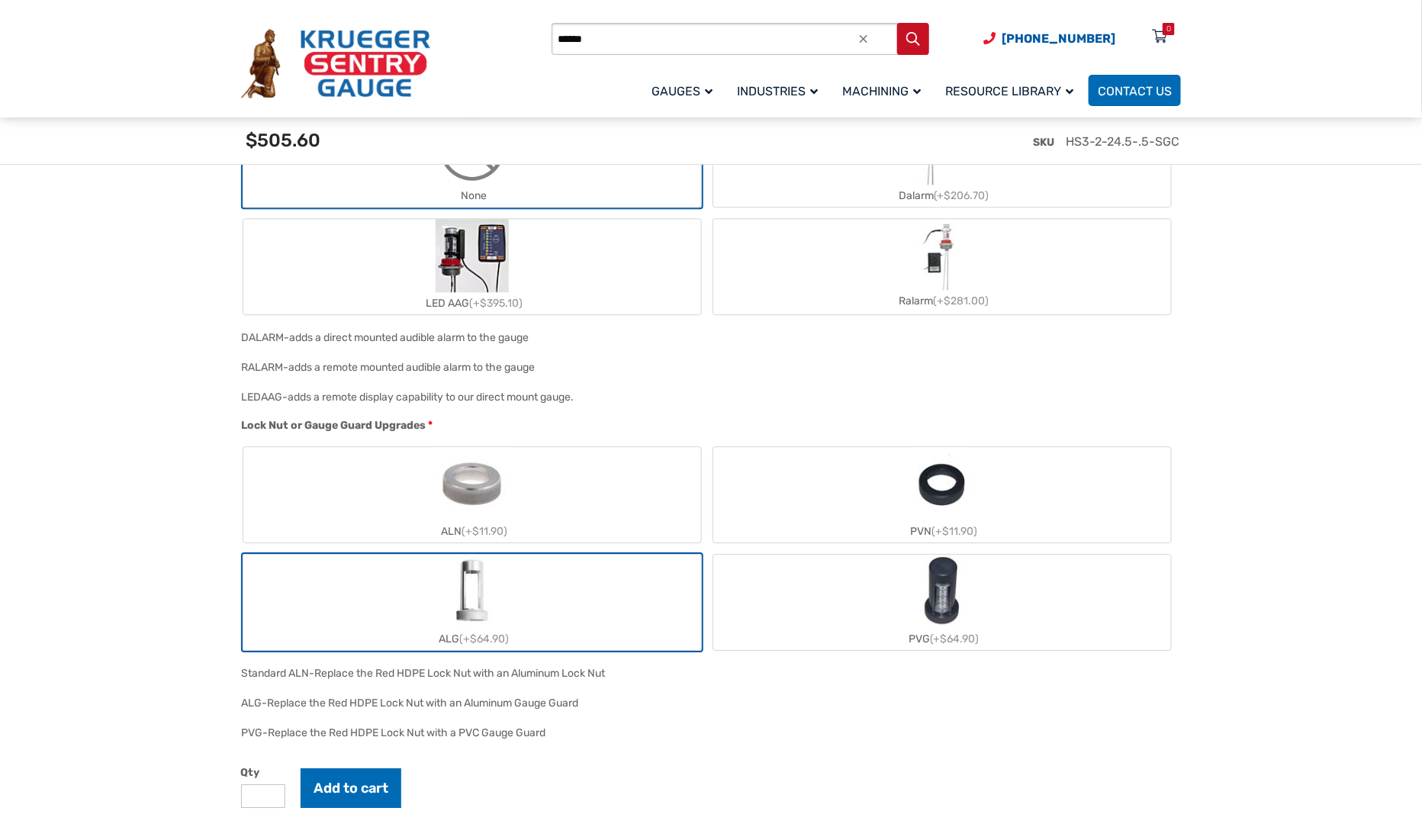
click at [522, 499] on label "ALN (+$11.90)" at bounding box center [472, 494] width 458 height 95
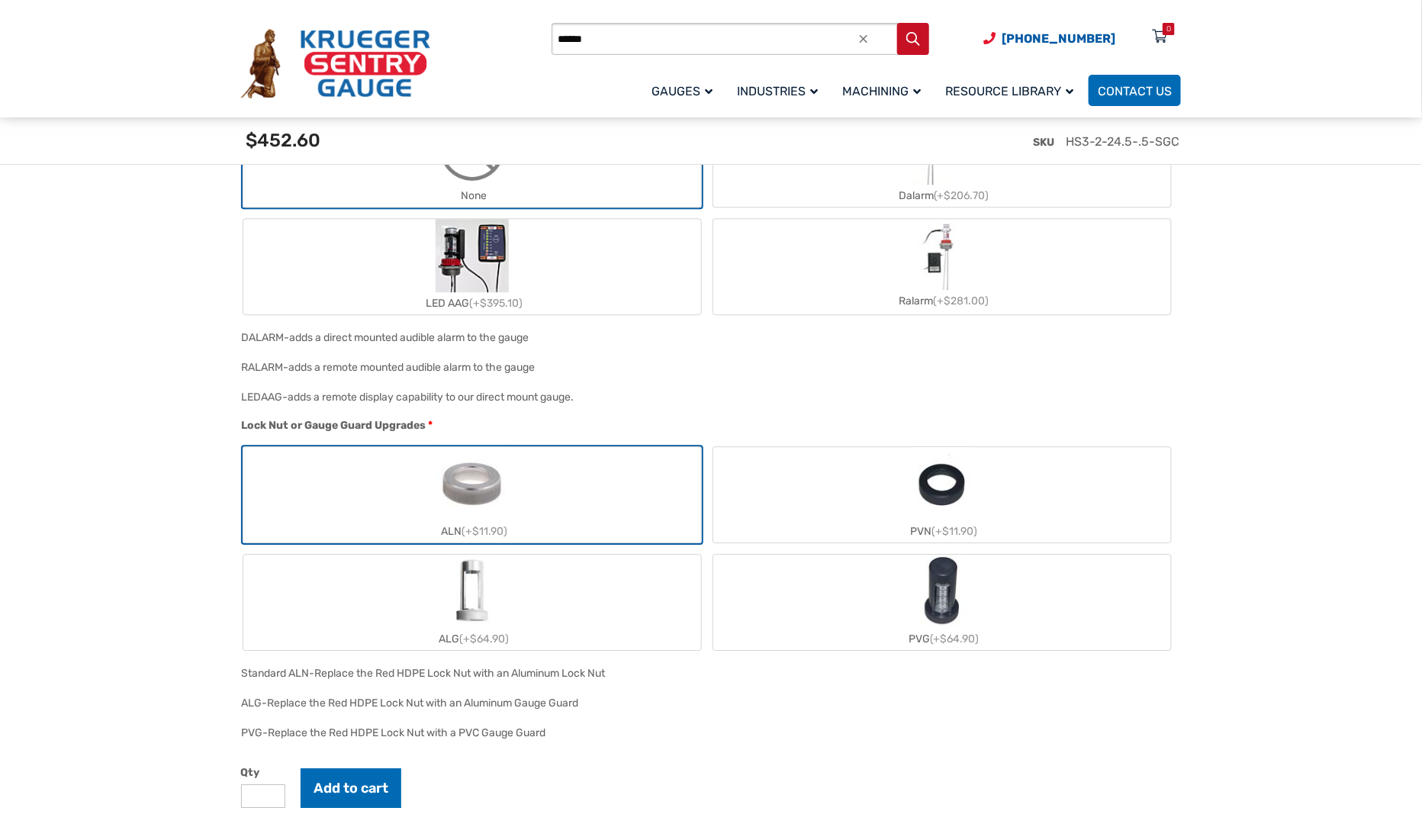
click at [535, 572] on label "ALG (+$64.90)" at bounding box center [472, 601] width 458 height 95
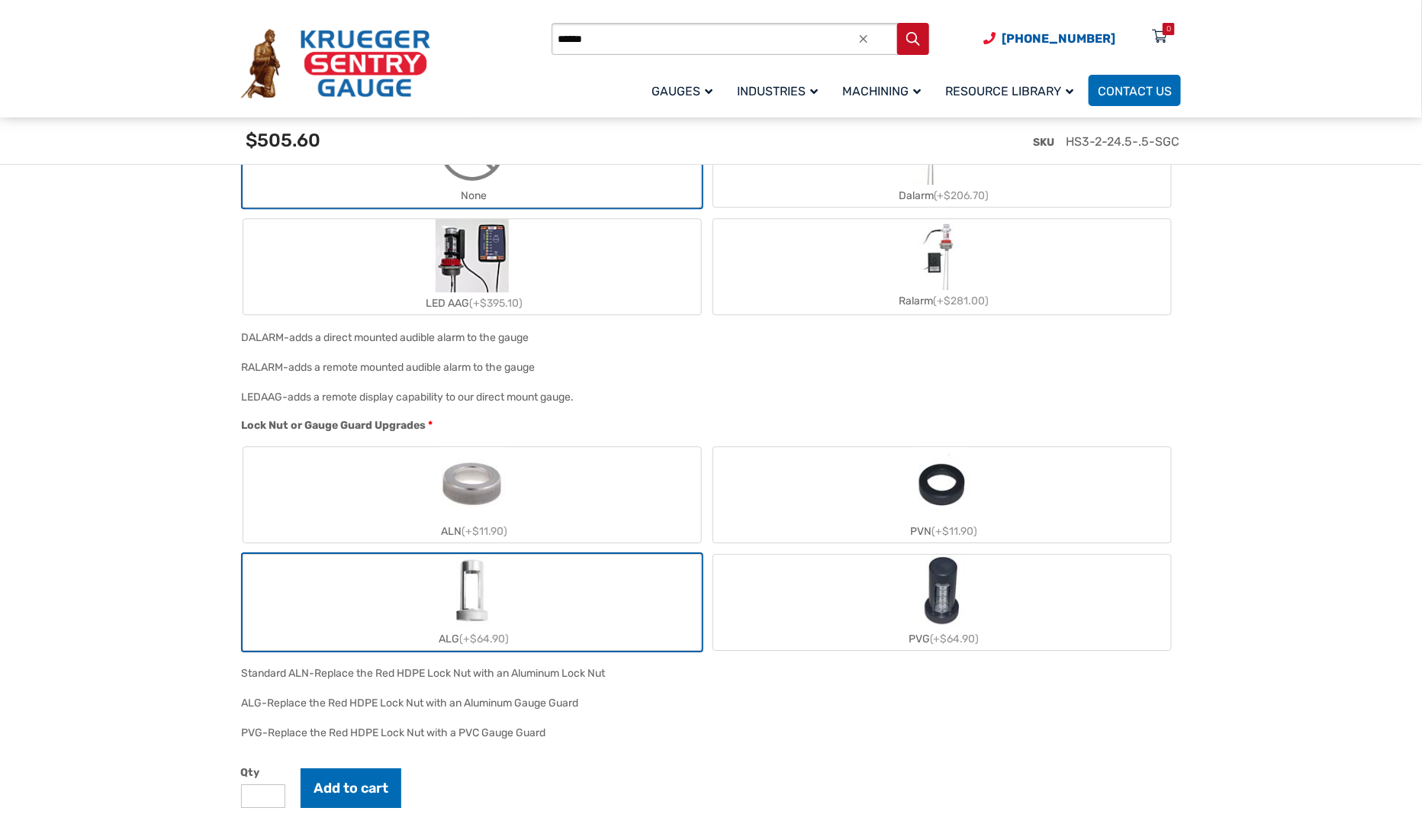
click at [532, 502] on label "ALN (+$11.90)" at bounding box center [472, 494] width 458 height 95
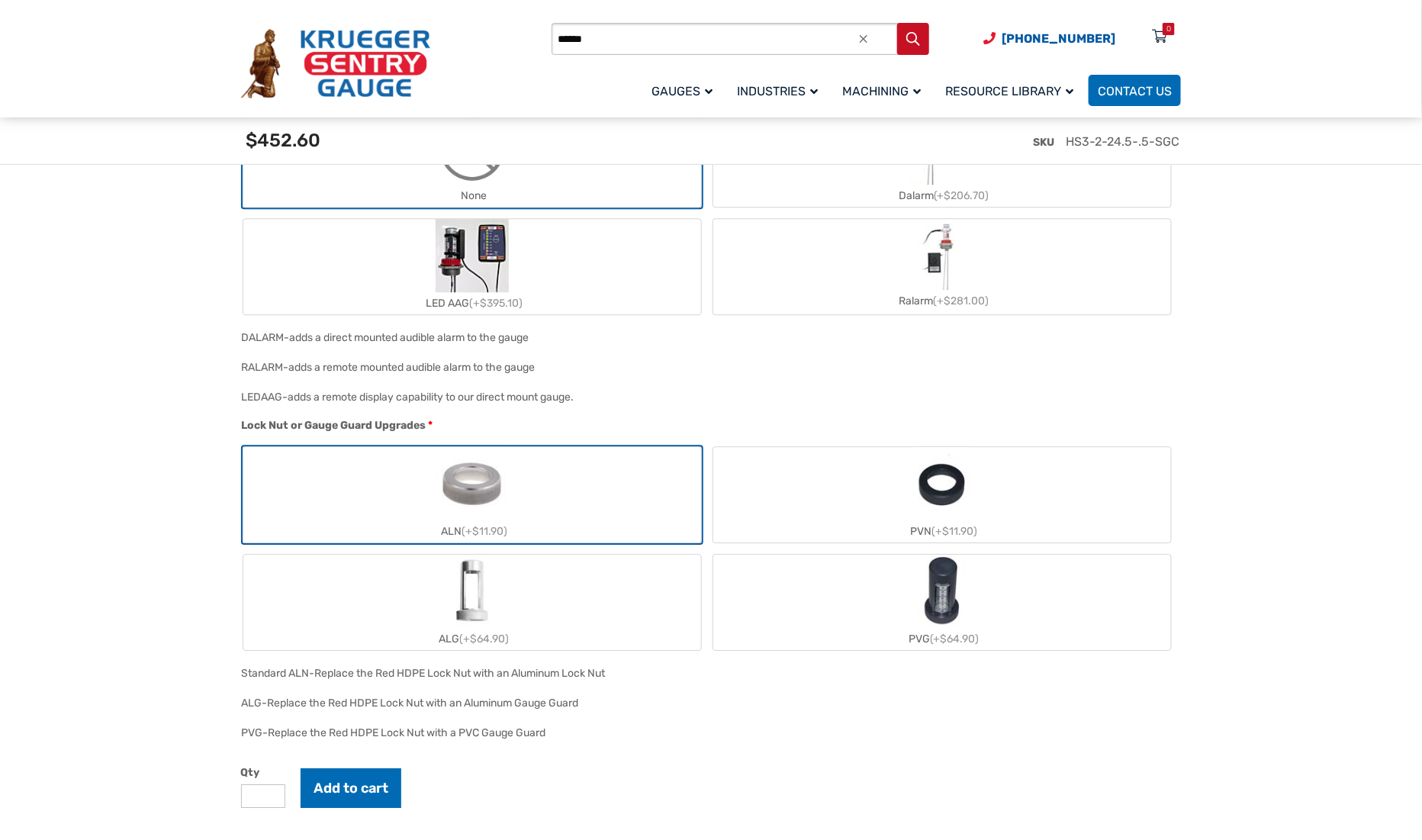
click at [525, 592] on label "ALG (+$64.90)" at bounding box center [472, 601] width 458 height 95
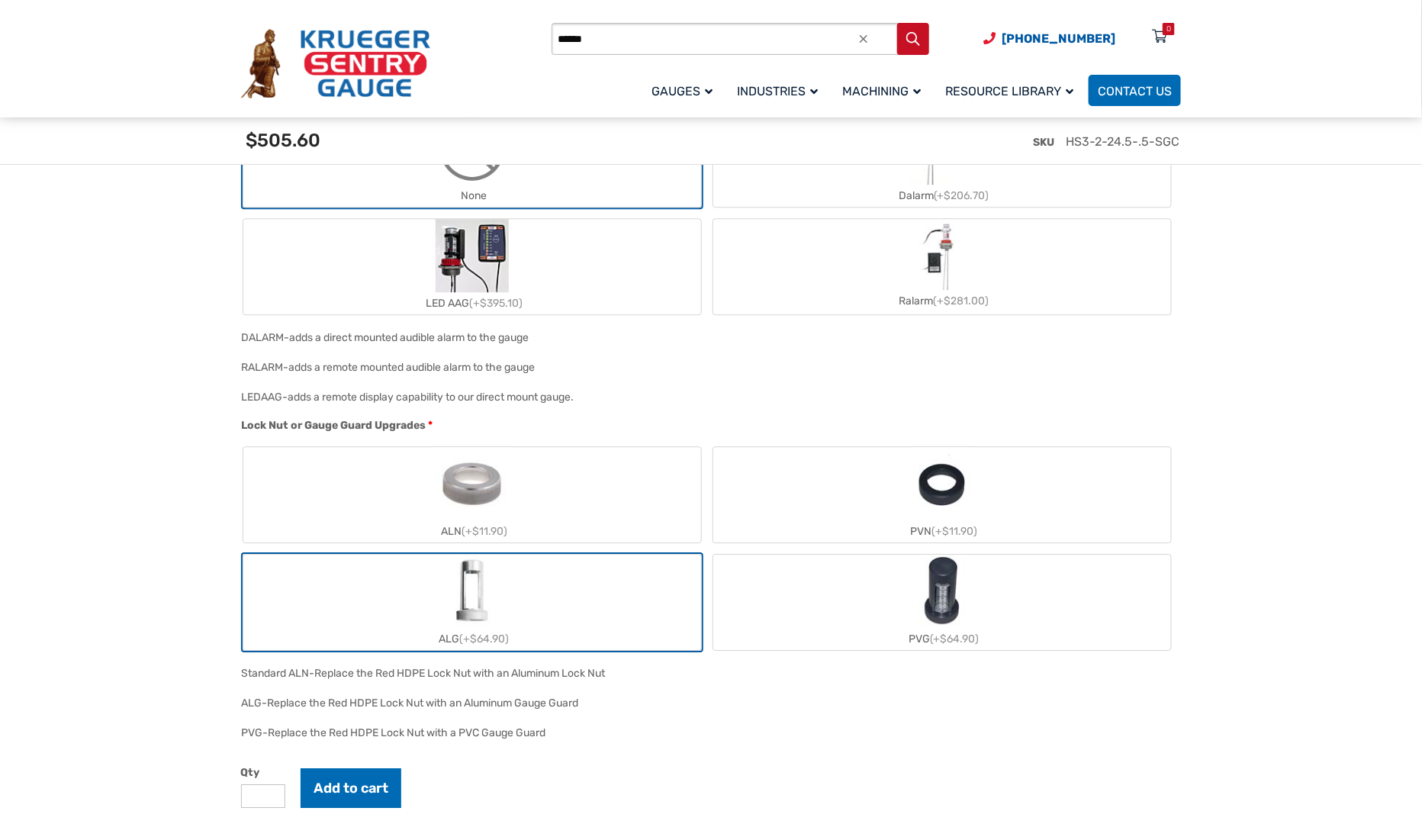
click at [514, 514] on label "ALN (+$11.90)" at bounding box center [472, 494] width 458 height 95
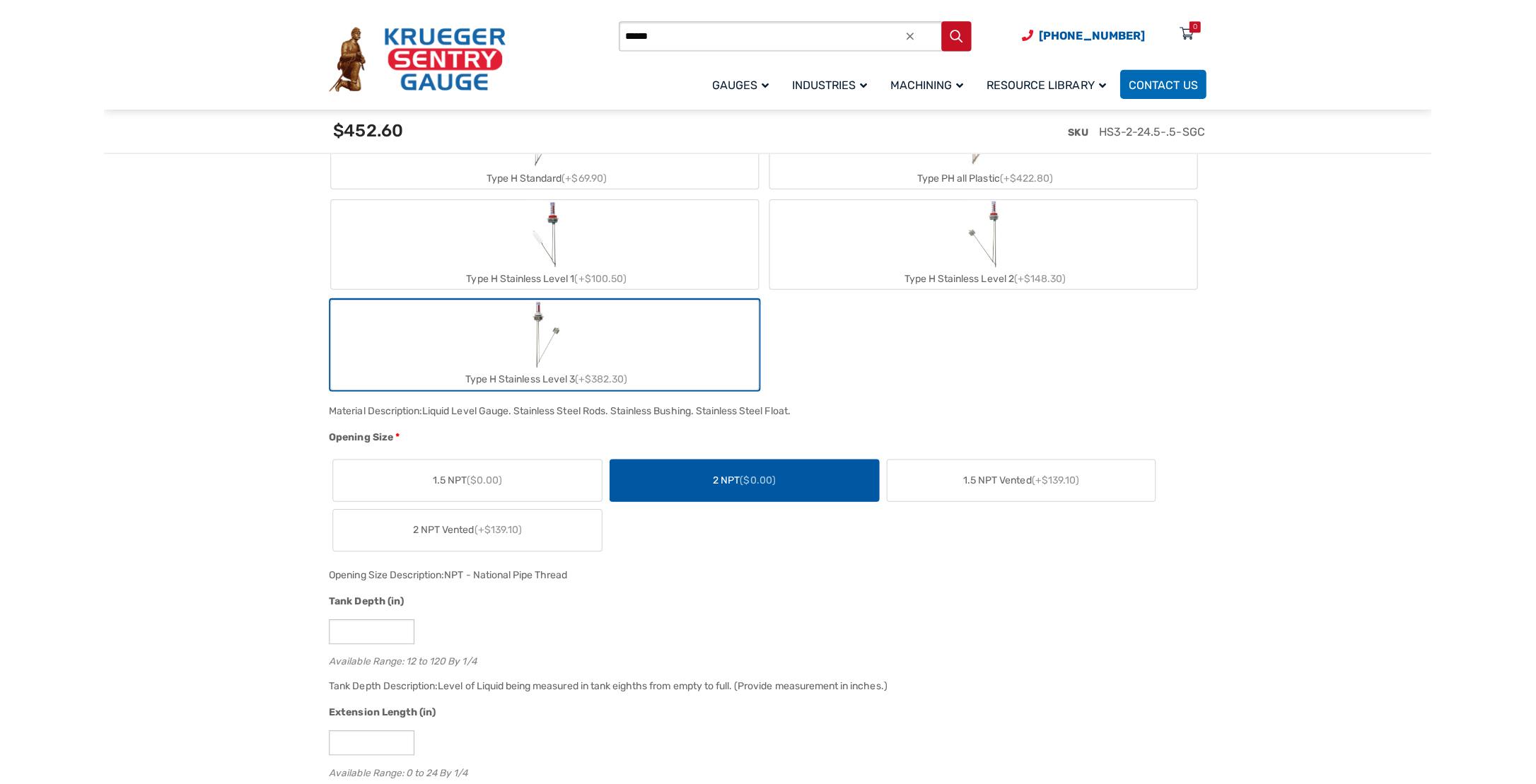
scroll to position [636, 0]
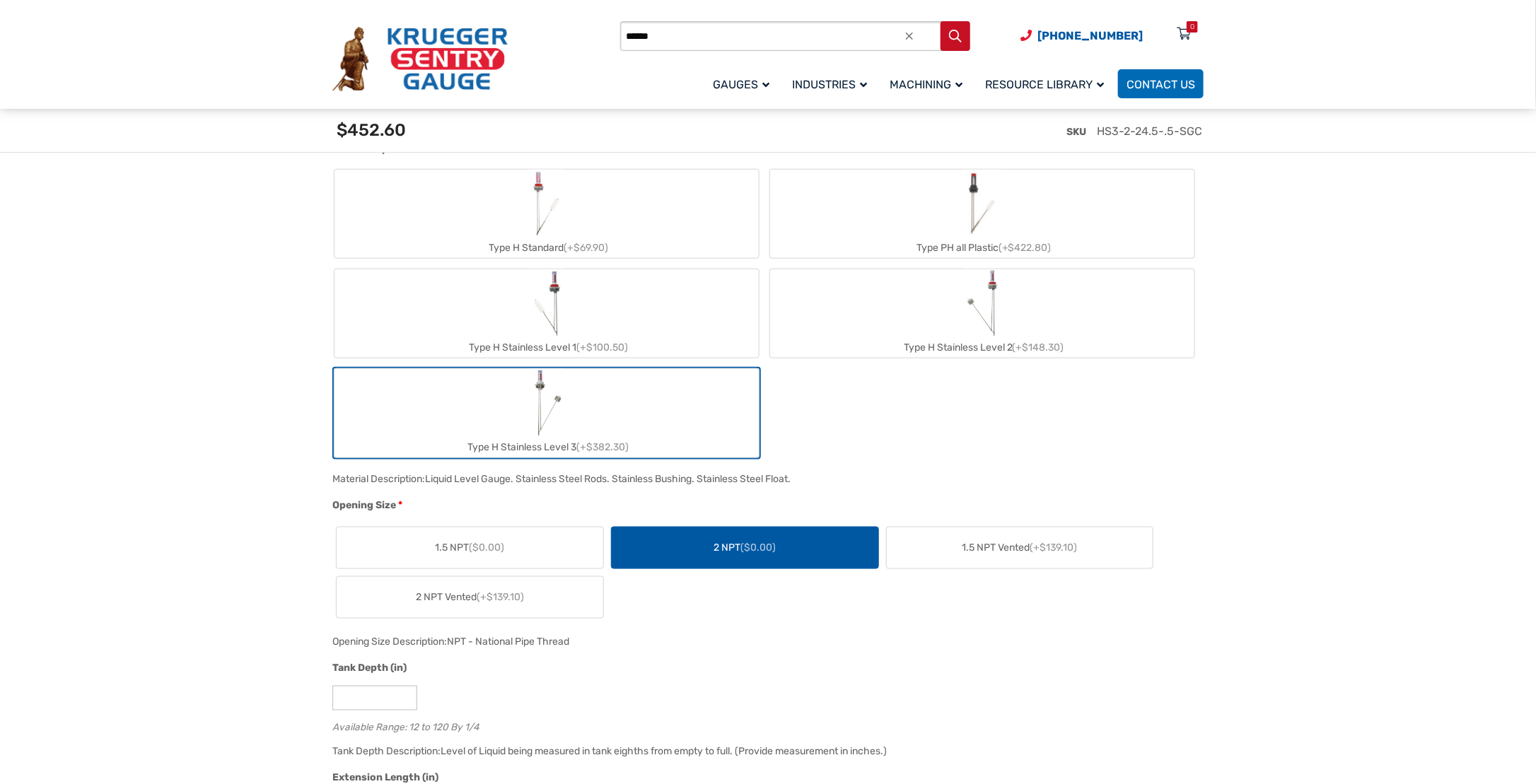
click at [1156, 443] on div "Type H Standard (+$69.90) Type PH all Plastic (+$422.80) Type H Stainless Level…" at bounding box center [764, 313] width 864 height 292
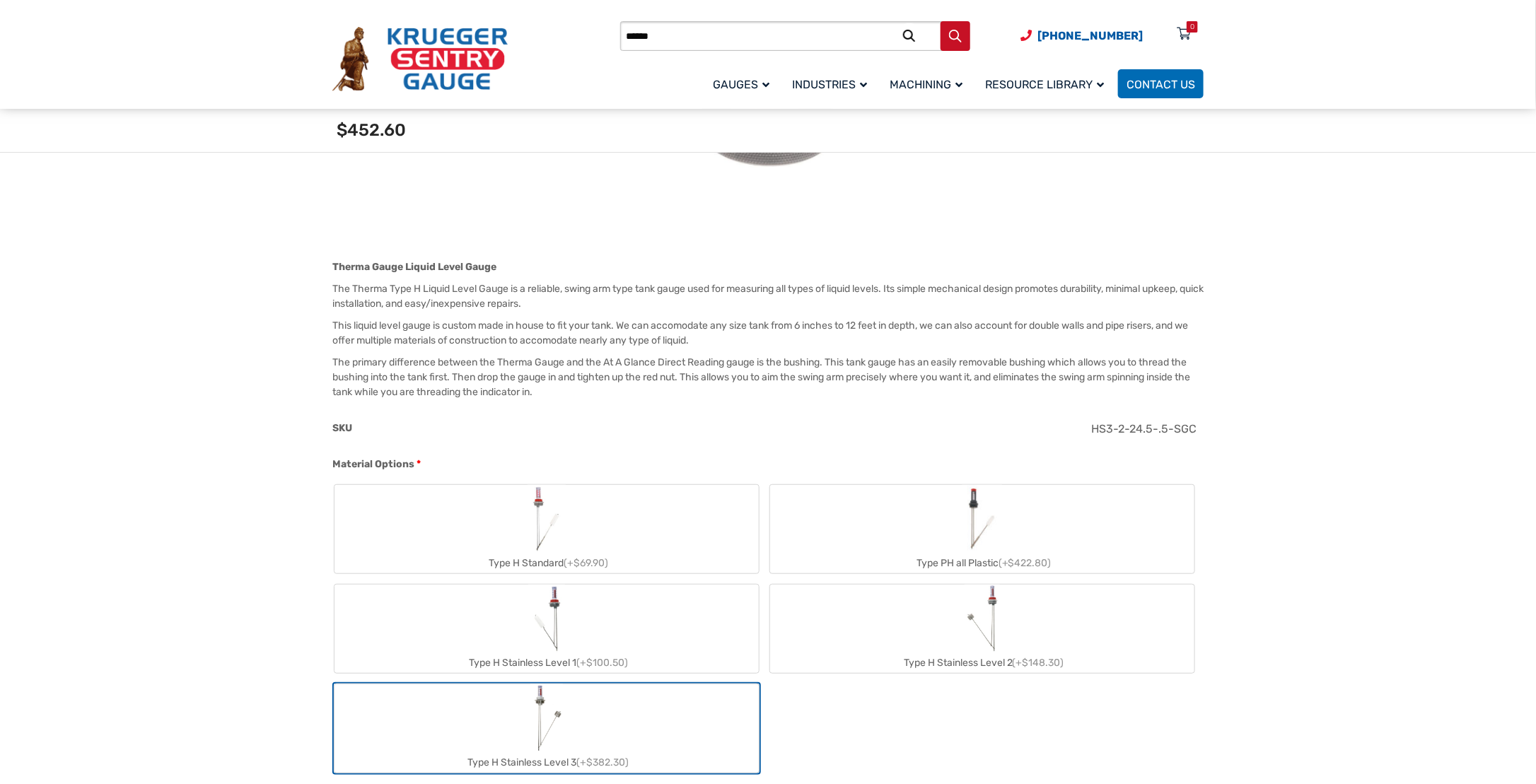
scroll to position [354, 0]
